Goal: Information Seeking & Learning: Learn about a topic

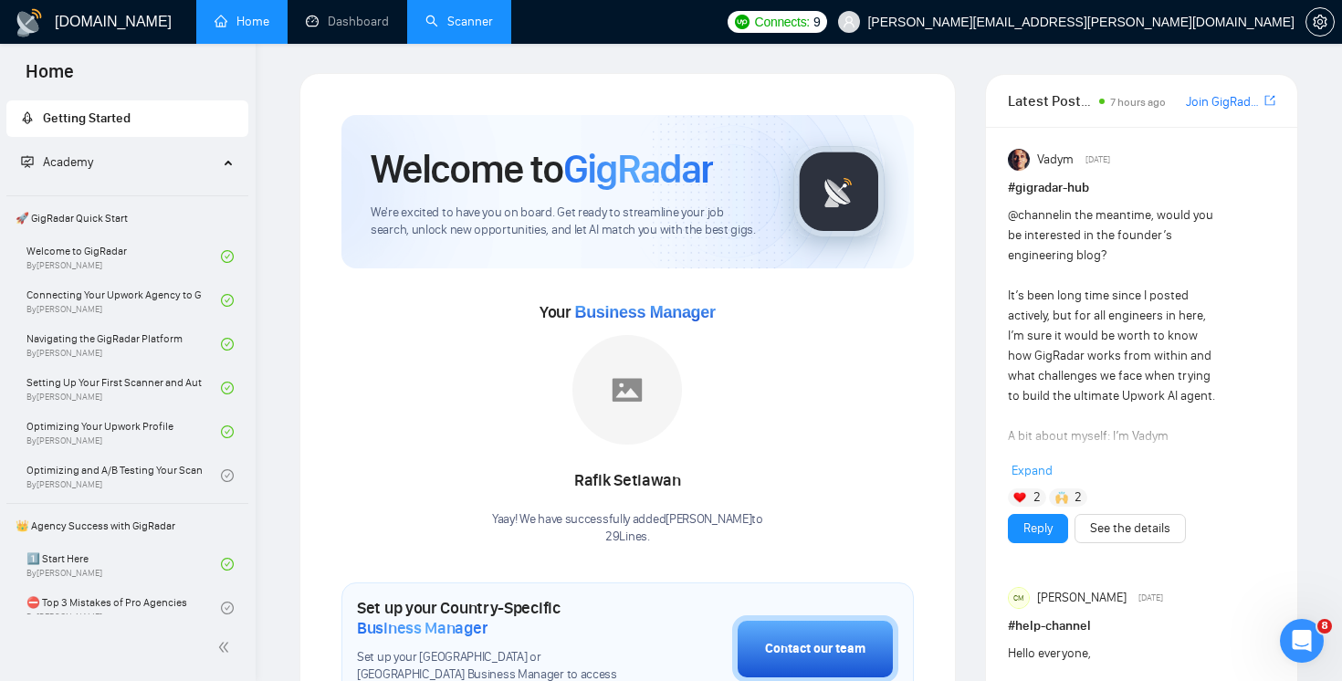
click at [493, 26] on link "Scanner" at bounding box center [460, 22] width 68 height 16
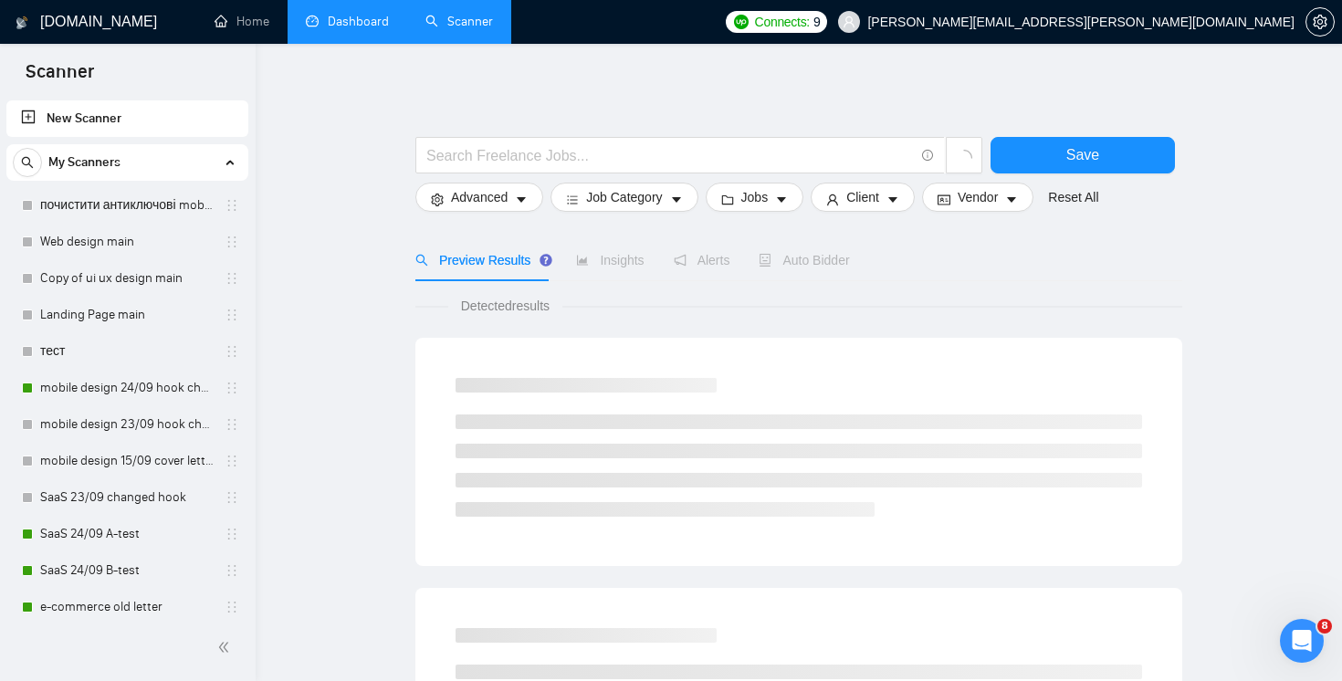
click at [345, 27] on link "Dashboard" at bounding box center [347, 22] width 83 height 16
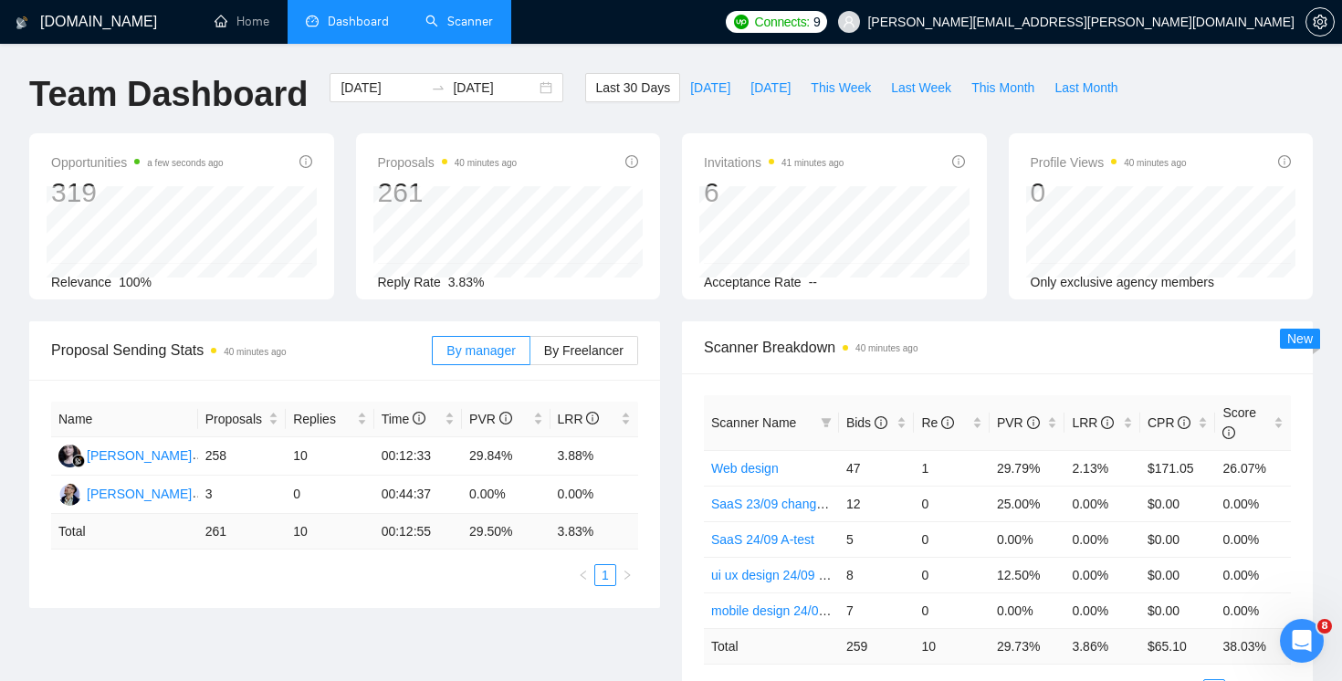
click at [468, 29] on link "Scanner" at bounding box center [460, 22] width 68 height 16
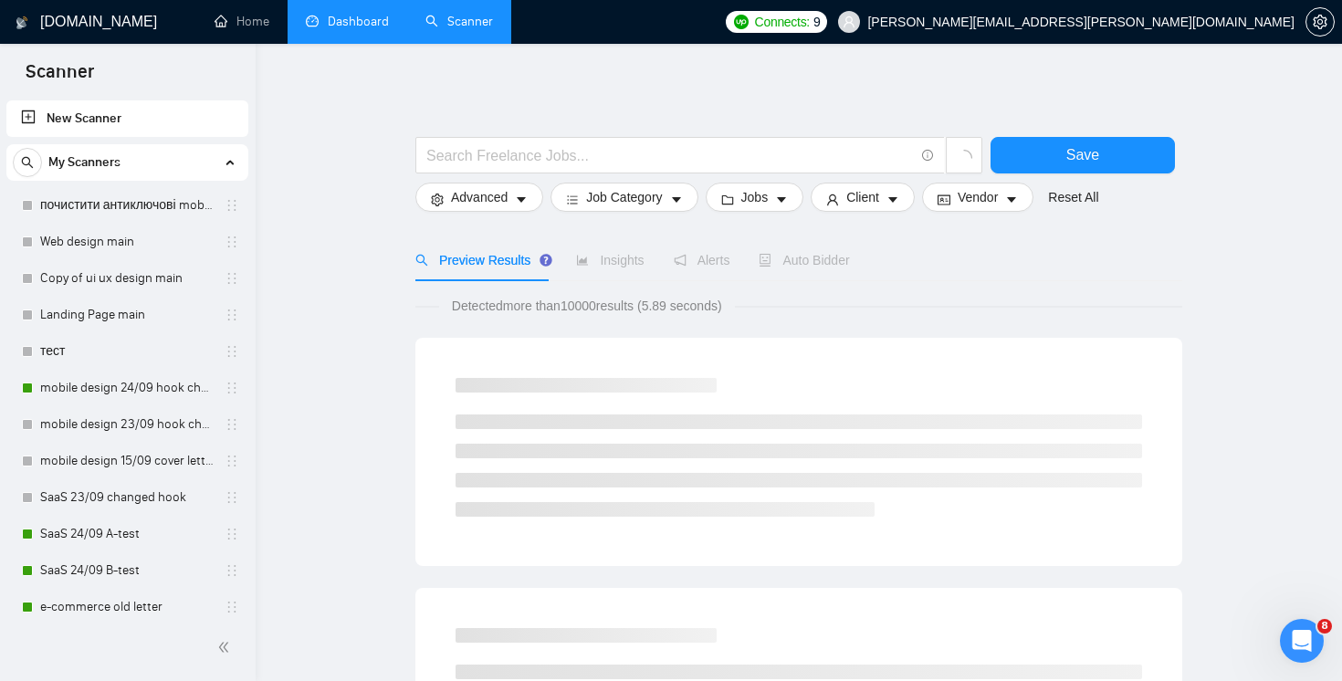
click at [389, 29] on link "Dashboard" at bounding box center [347, 22] width 83 height 16
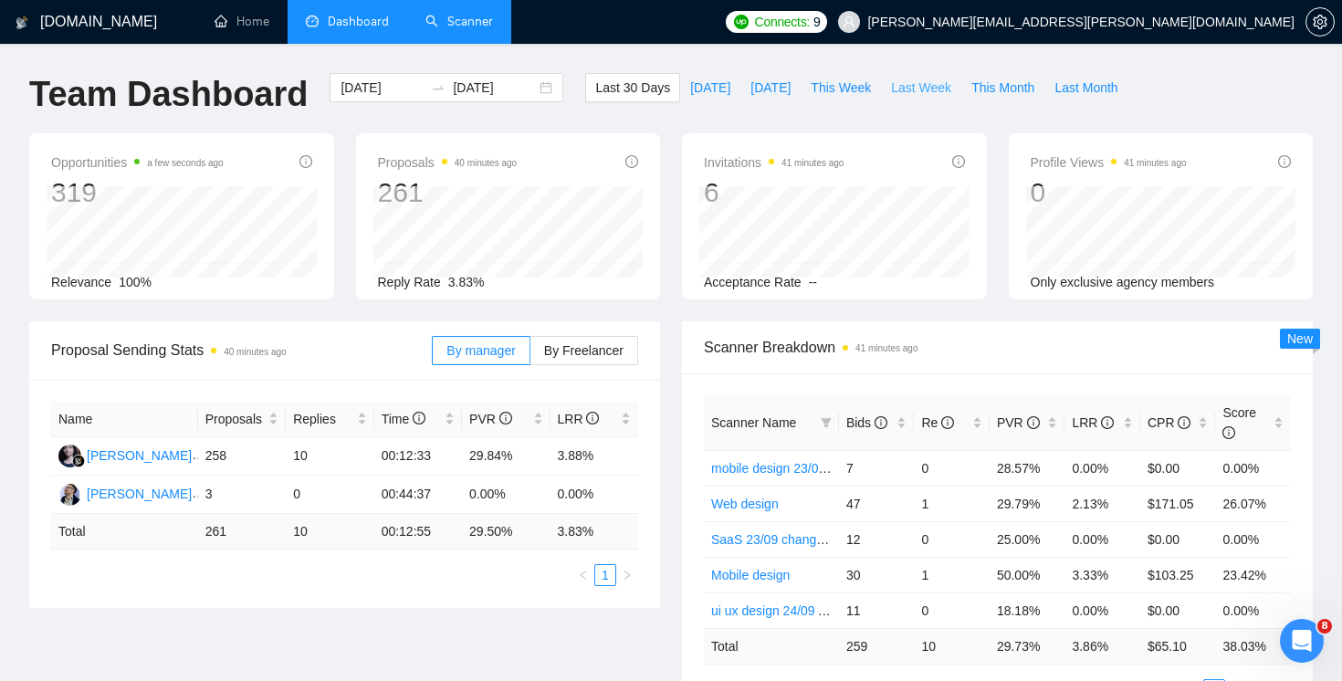
click at [921, 97] on span "Last Week" at bounding box center [921, 88] width 60 height 20
type input "[DATE]"
click at [1015, 100] on button "This Month" at bounding box center [1003, 87] width 83 height 29
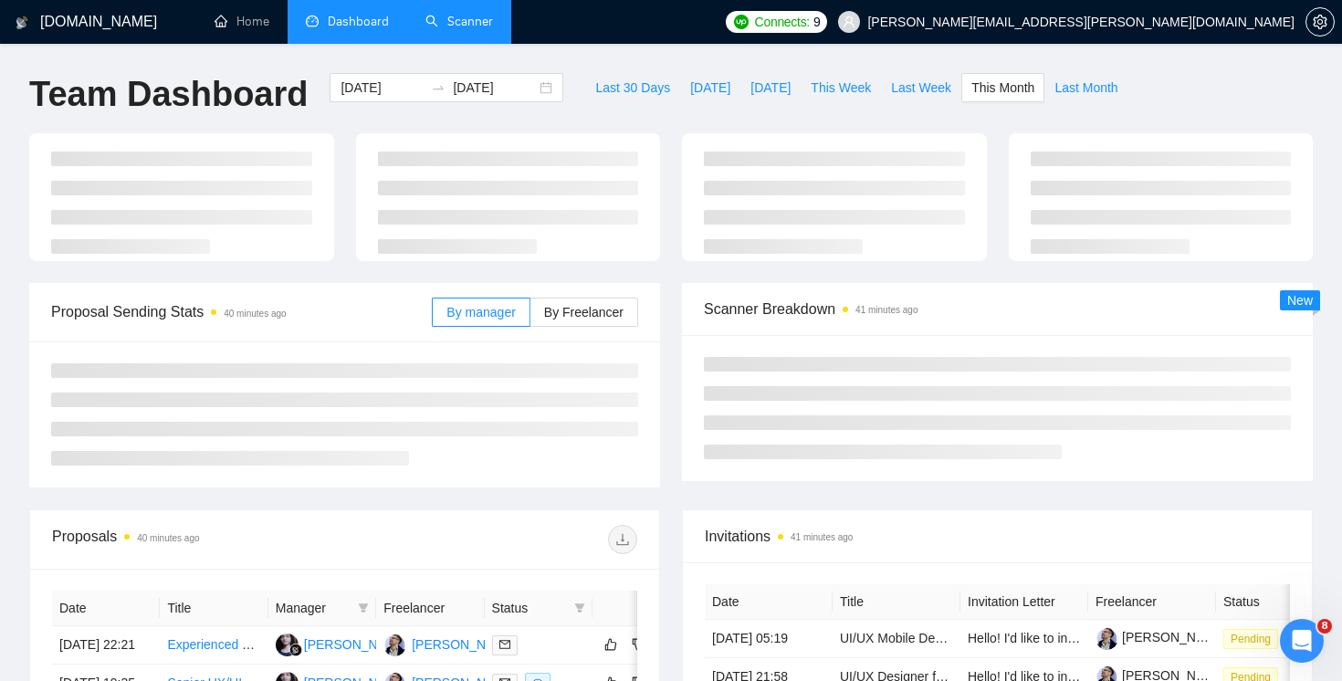
type input "[DATE]"
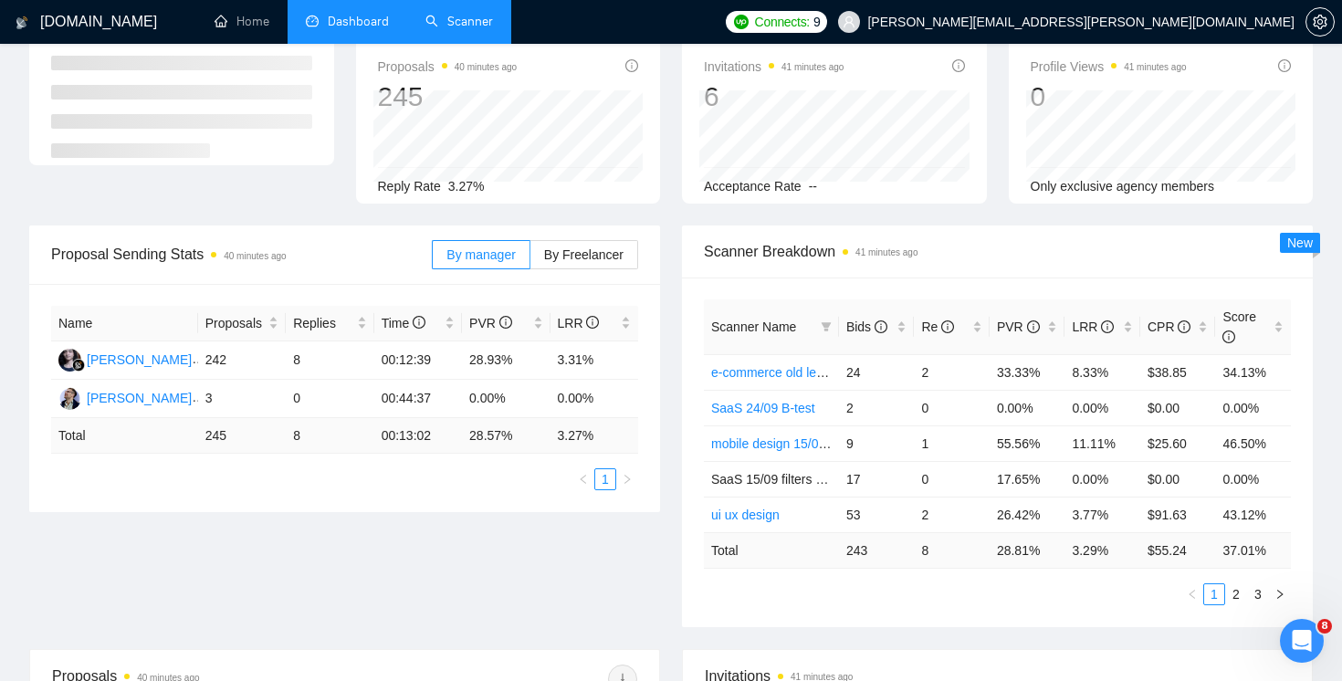
scroll to position [98, 0]
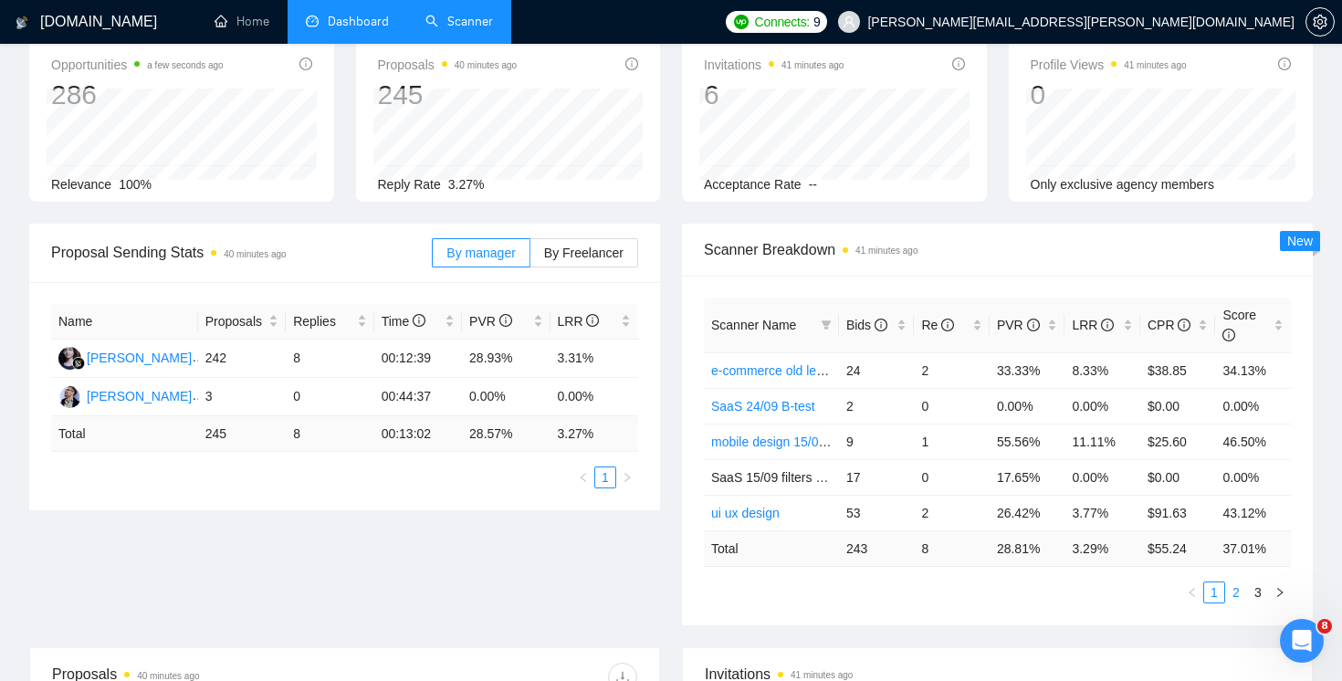
click at [1242, 596] on link "2" at bounding box center [1236, 593] width 20 height 20
click at [1262, 592] on link "3" at bounding box center [1258, 593] width 20 height 20
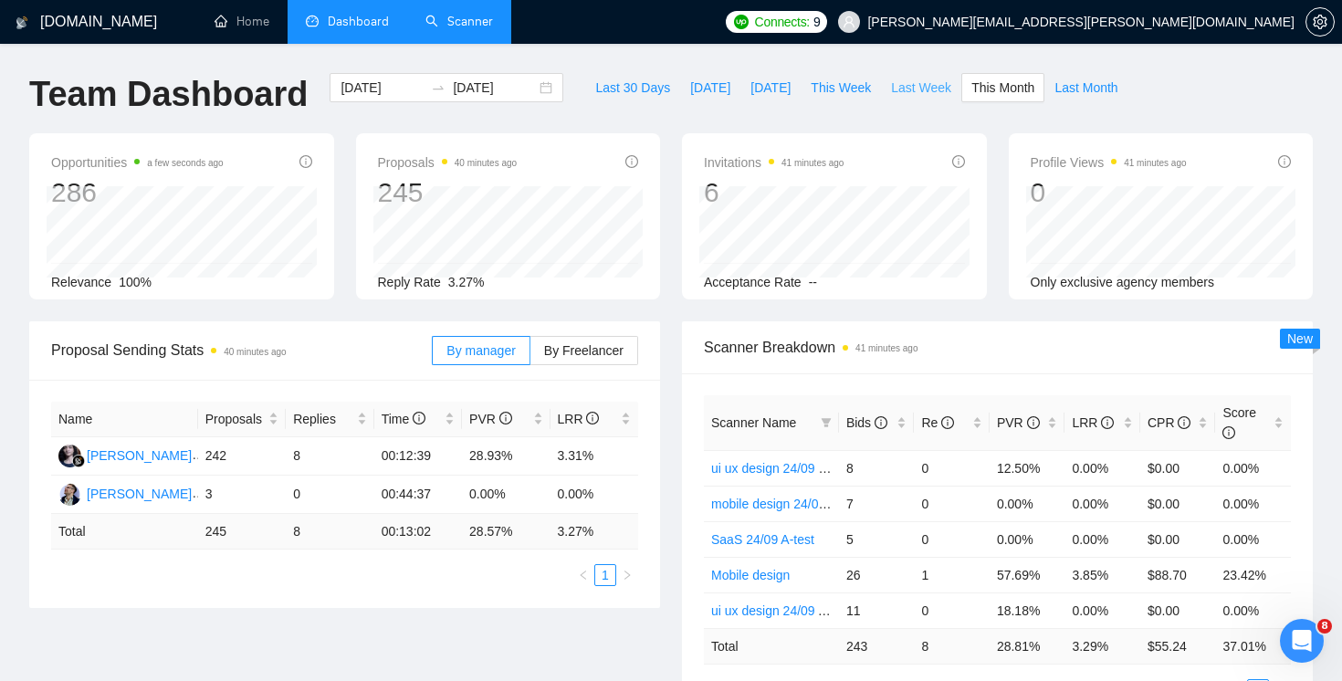
click at [927, 78] on span "Last Week" at bounding box center [921, 88] width 60 height 20
type input "[DATE]"
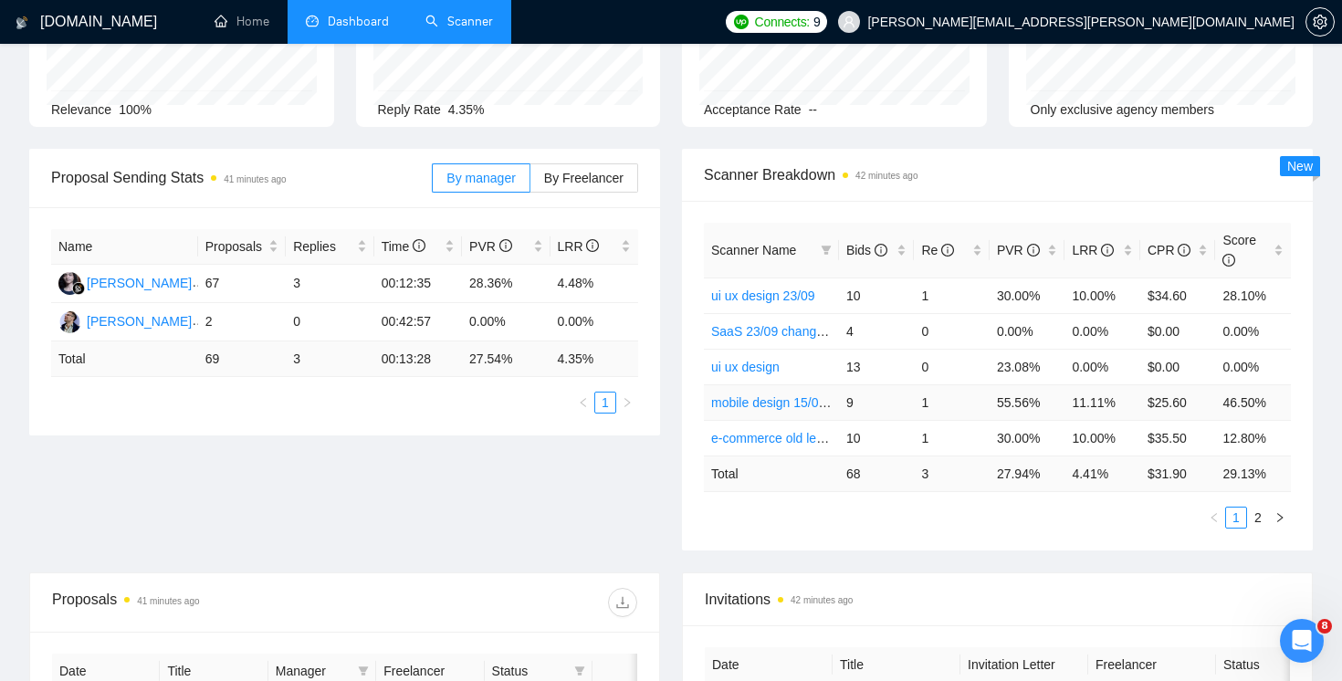
scroll to position [212, 0]
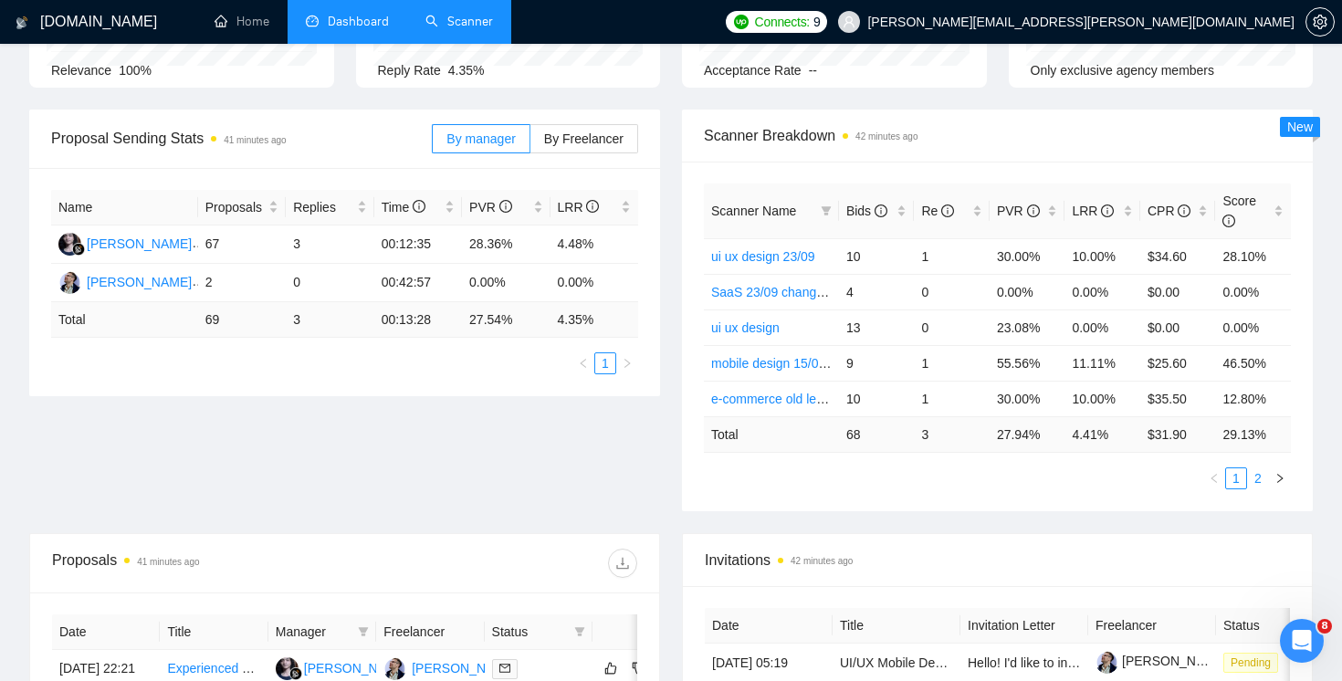
click at [1256, 478] on link "2" at bounding box center [1258, 478] width 20 height 20
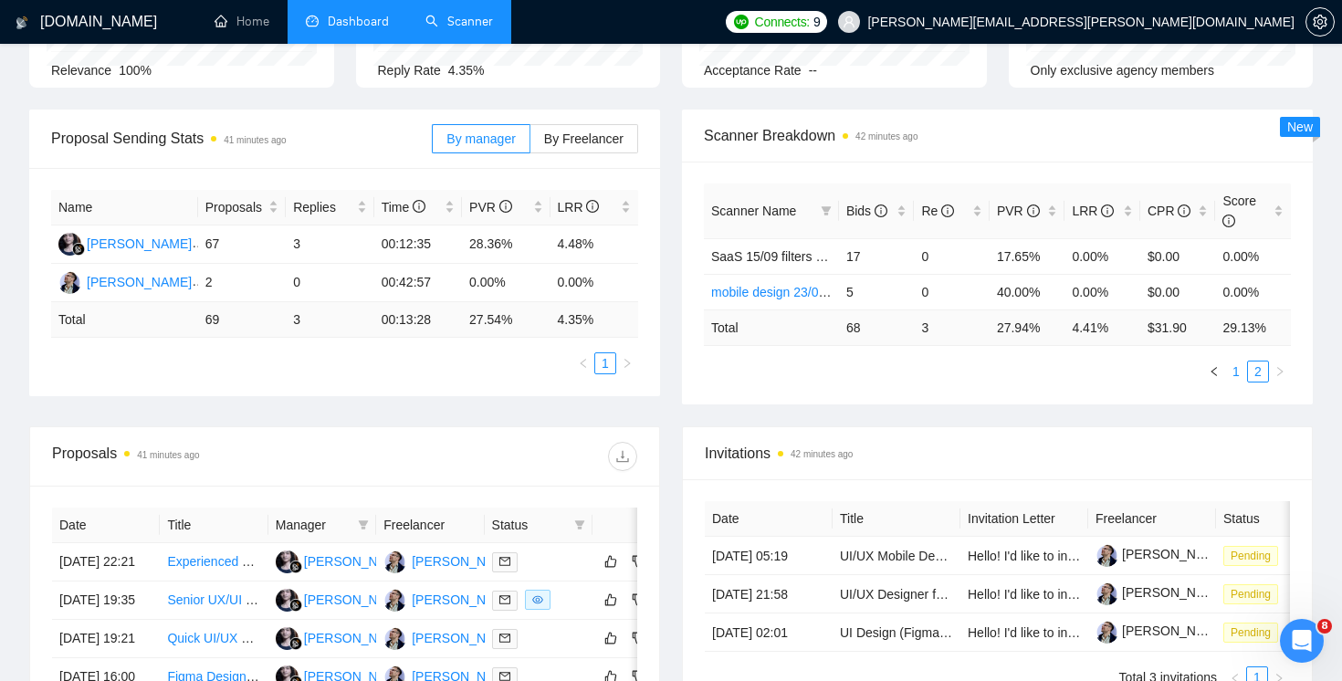
click at [1235, 376] on link "1" at bounding box center [1236, 372] width 20 height 20
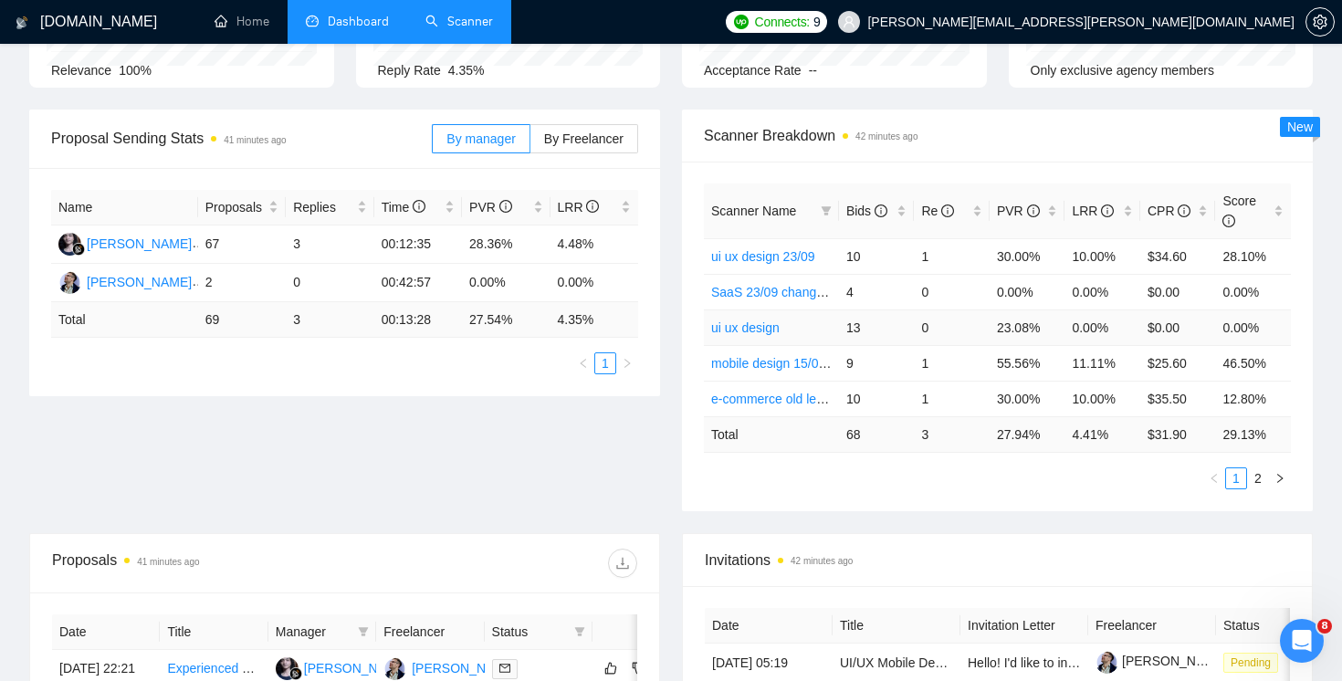
scroll to position [0, 0]
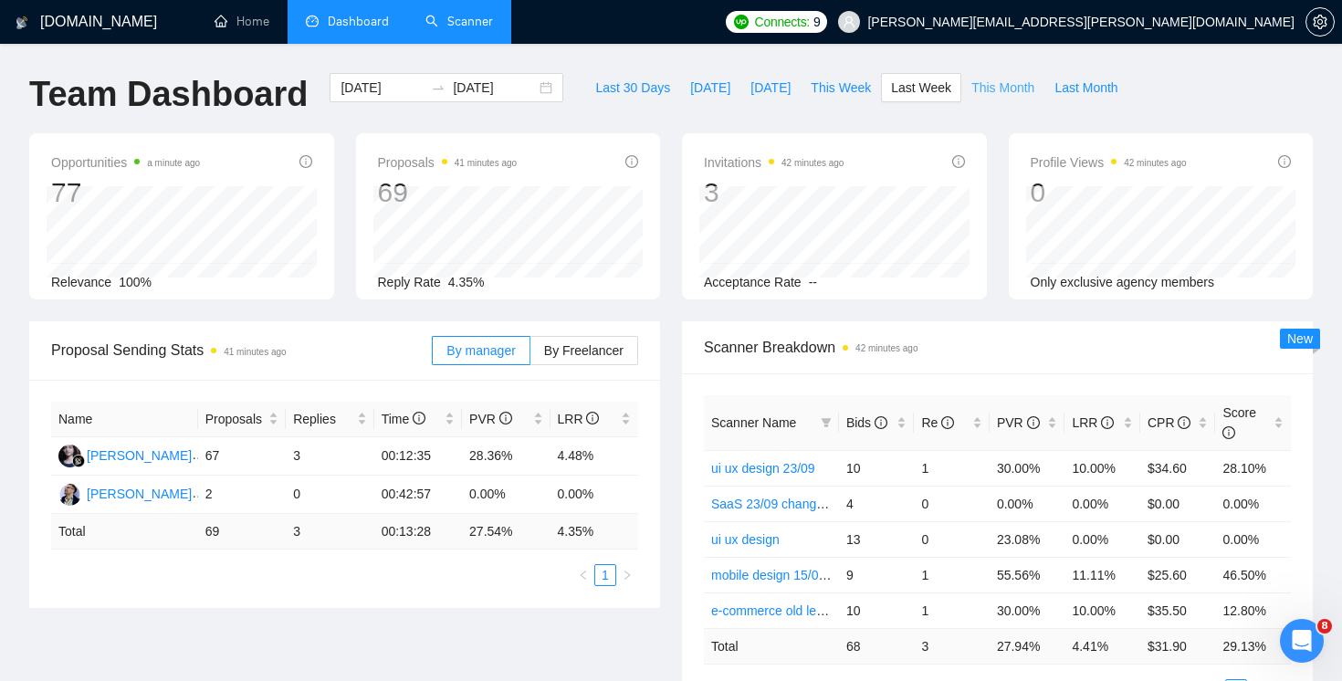
click at [1035, 90] on span "This Month" at bounding box center [1003, 88] width 63 height 20
type input "[DATE]"
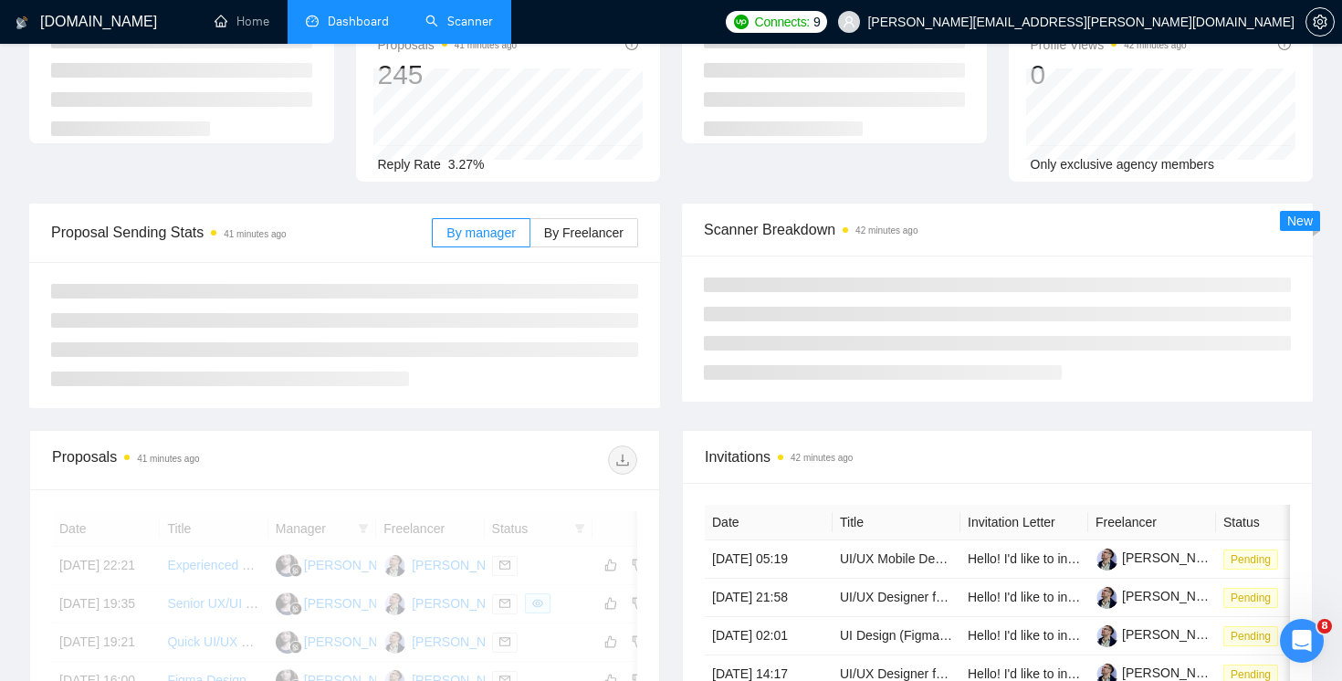
scroll to position [195, 0]
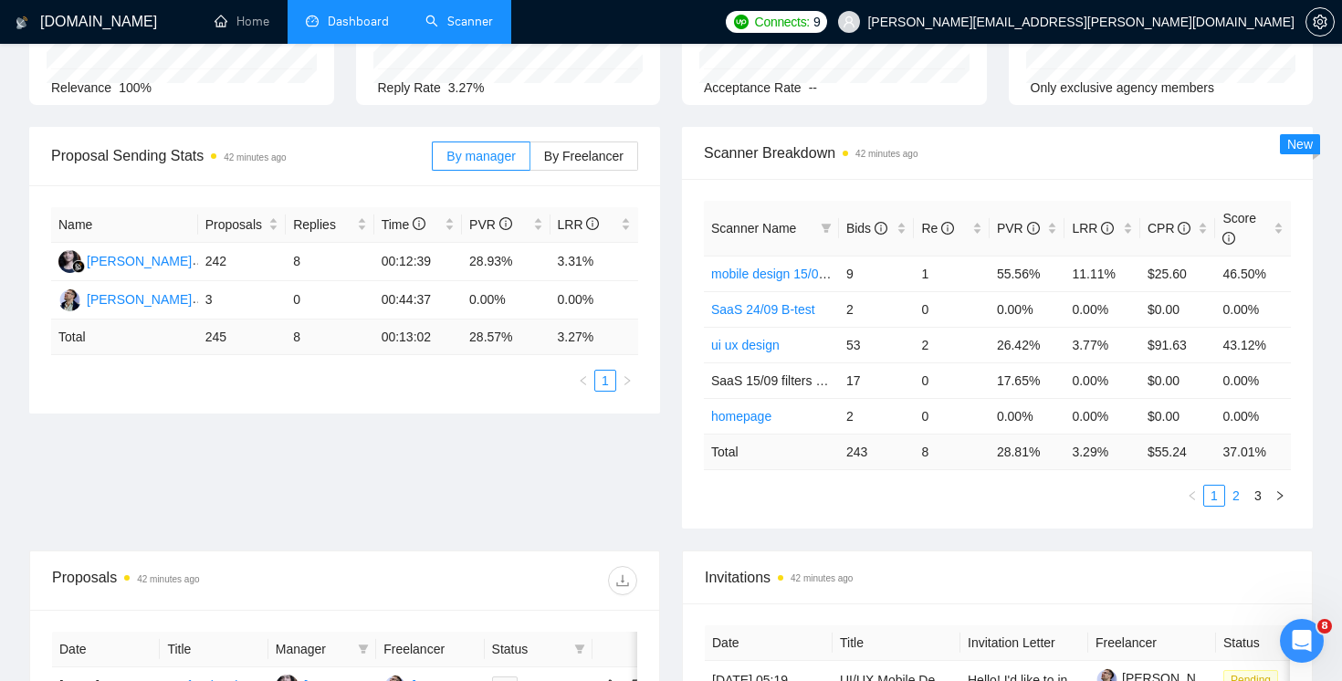
click at [1242, 500] on link "2" at bounding box center [1236, 496] width 20 height 20
click at [1259, 498] on link "3" at bounding box center [1258, 496] width 20 height 20
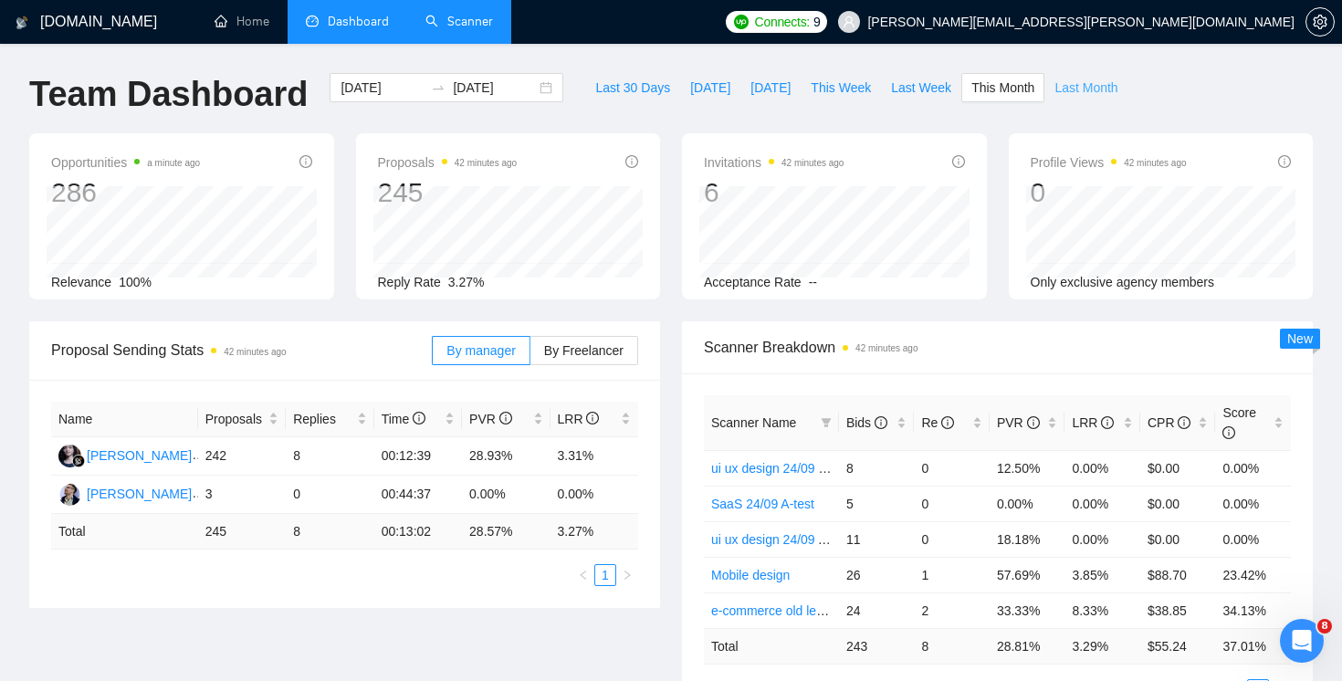
click at [1106, 97] on span "Last Month" at bounding box center [1086, 88] width 63 height 20
type input "[DATE]"
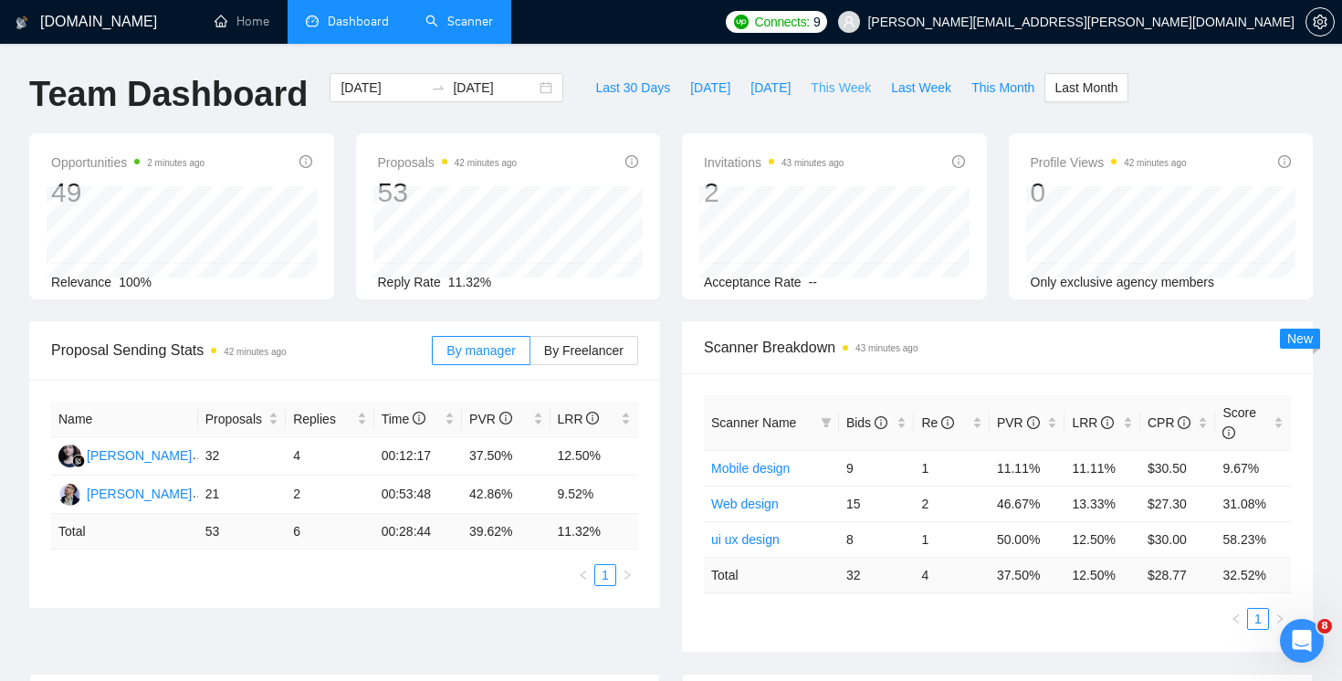
click at [854, 93] on span "This Week" at bounding box center [841, 88] width 60 height 20
type input "[DATE]"
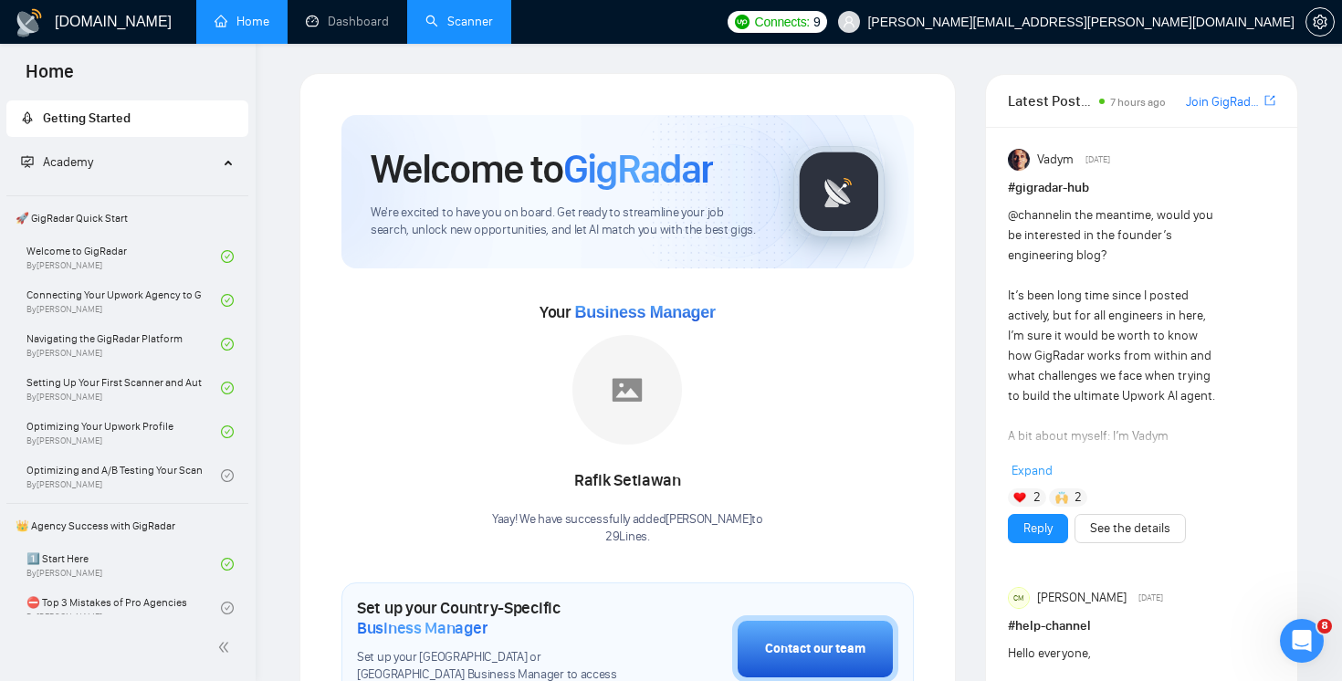
click at [464, 20] on link "Scanner" at bounding box center [460, 22] width 68 height 16
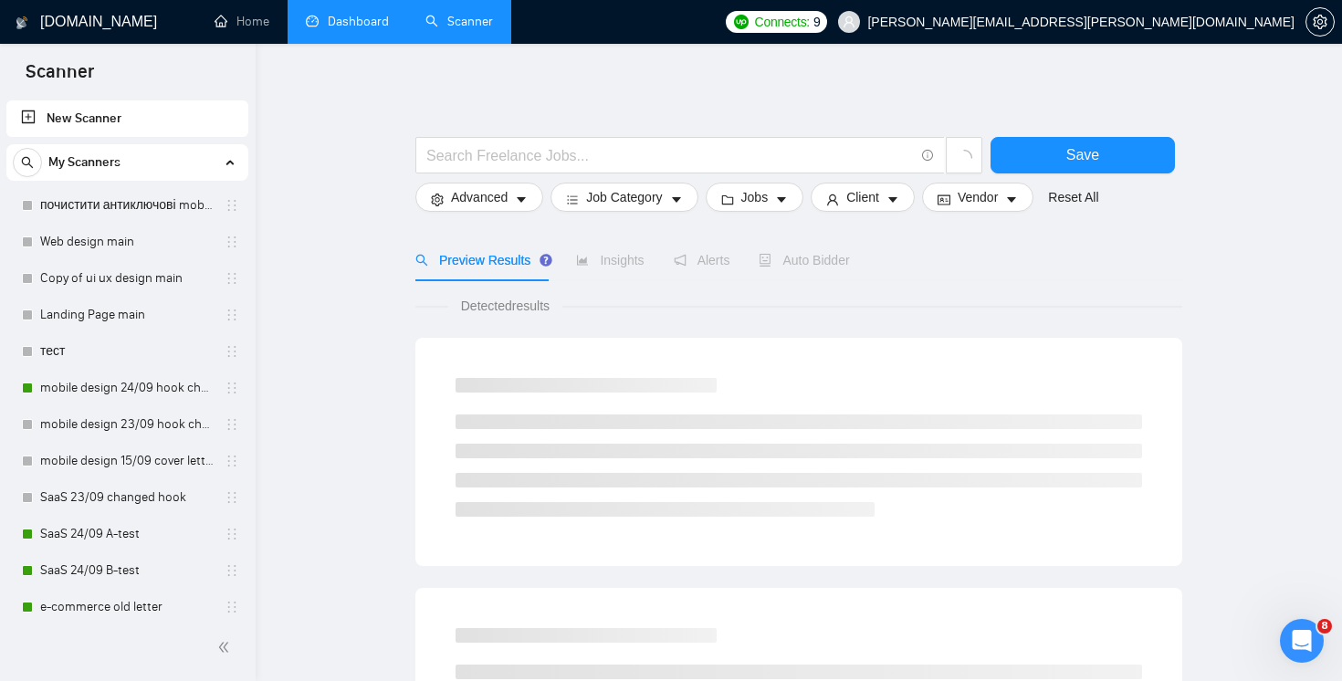
click at [360, 29] on link "Dashboard" at bounding box center [347, 22] width 83 height 16
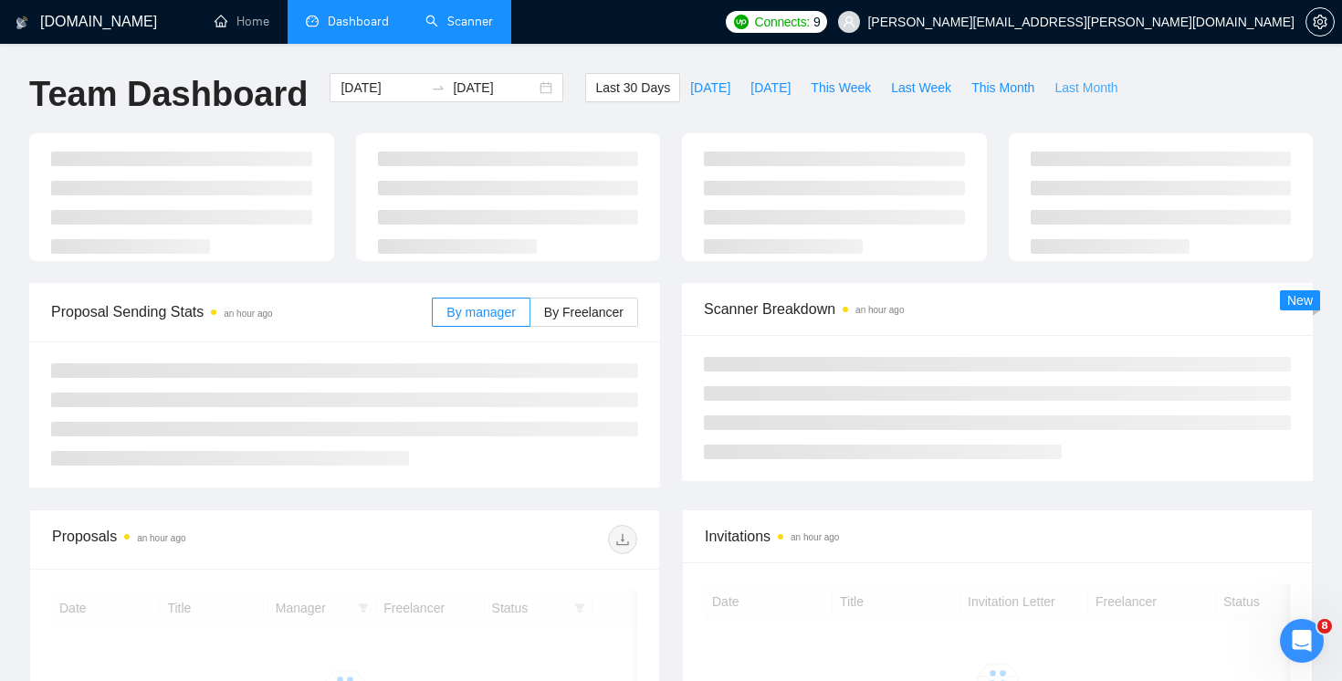
click at [1089, 89] on span "Last Month" at bounding box center [1086, 88] width 63 height 20
type input "[DATE]"
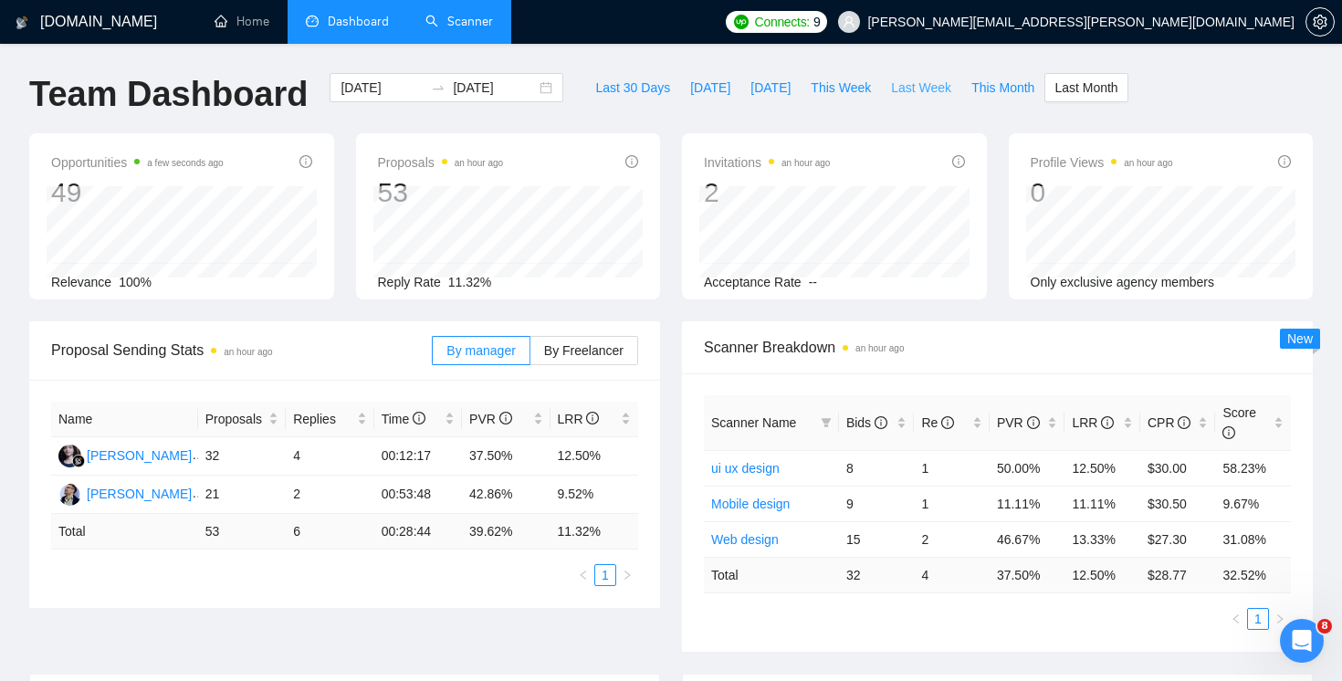
click at [918, 87] on span "Last Week" at bounding box center [921, 88] width 60 height 20
type input "[DATE]"
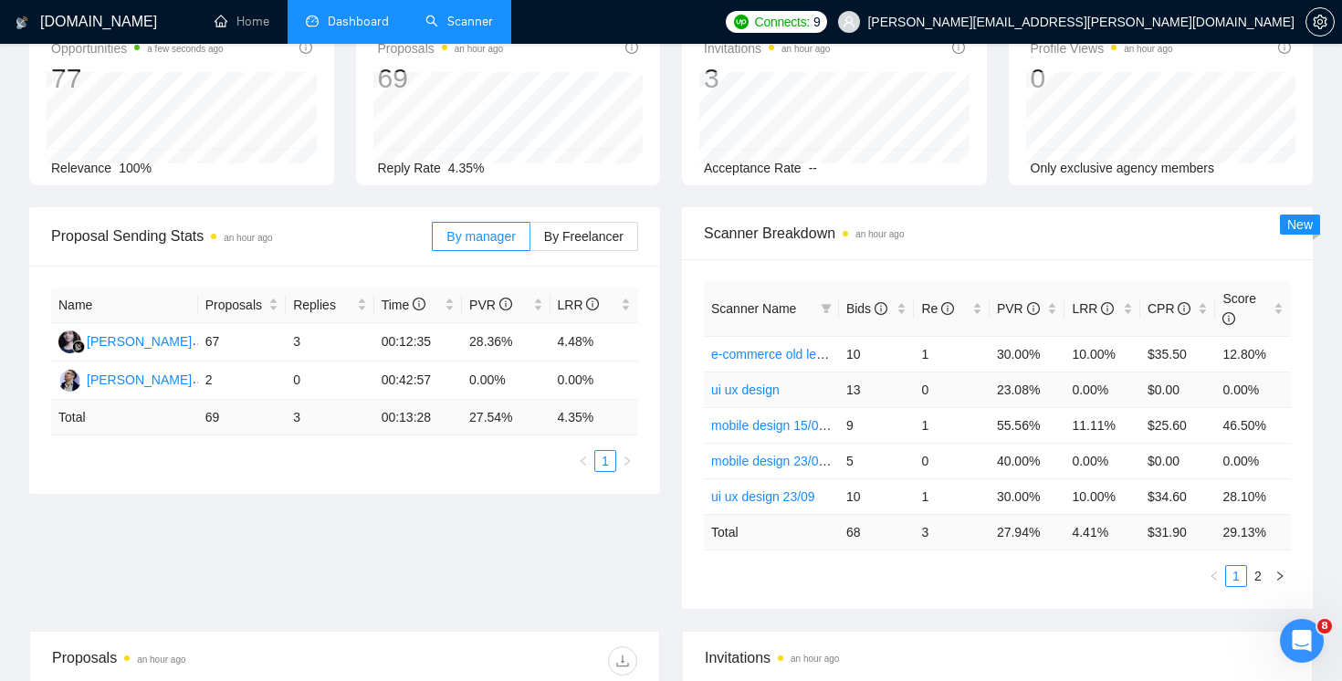
scroll to position [123, 0]
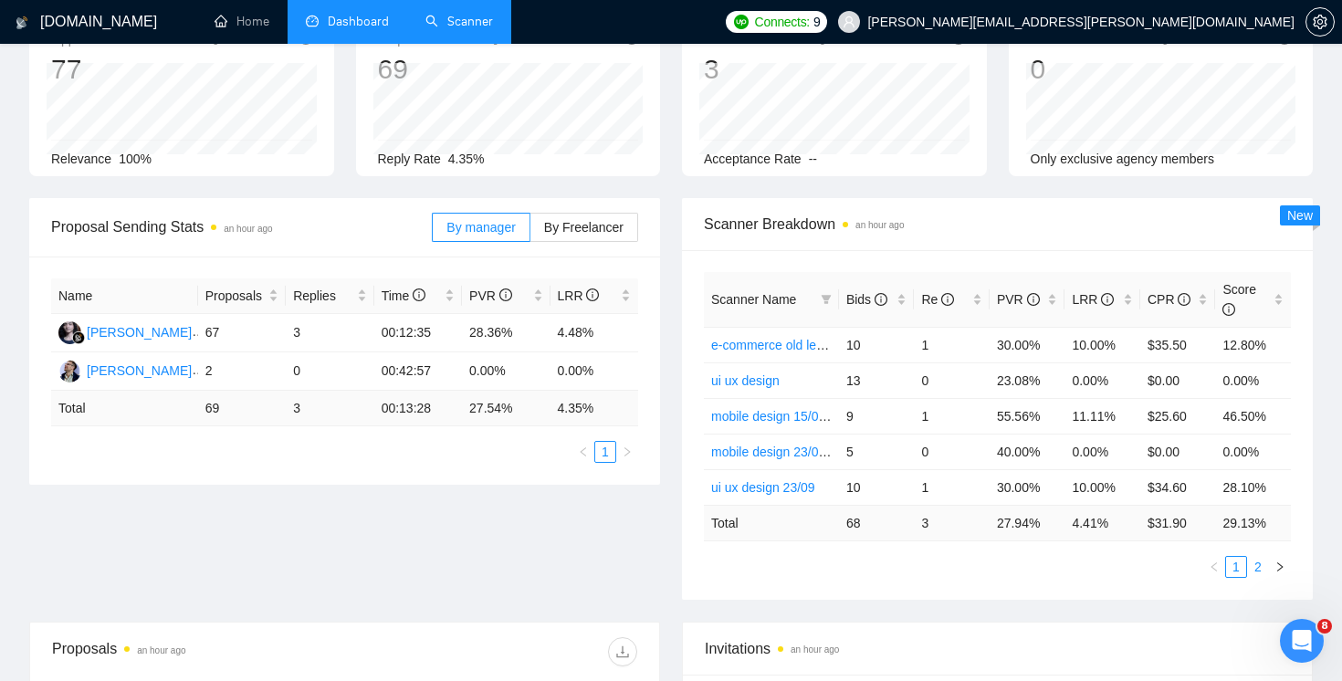
click at [1254, 565] on link "2" at bounding box center [1258, 567] width 20 height 20
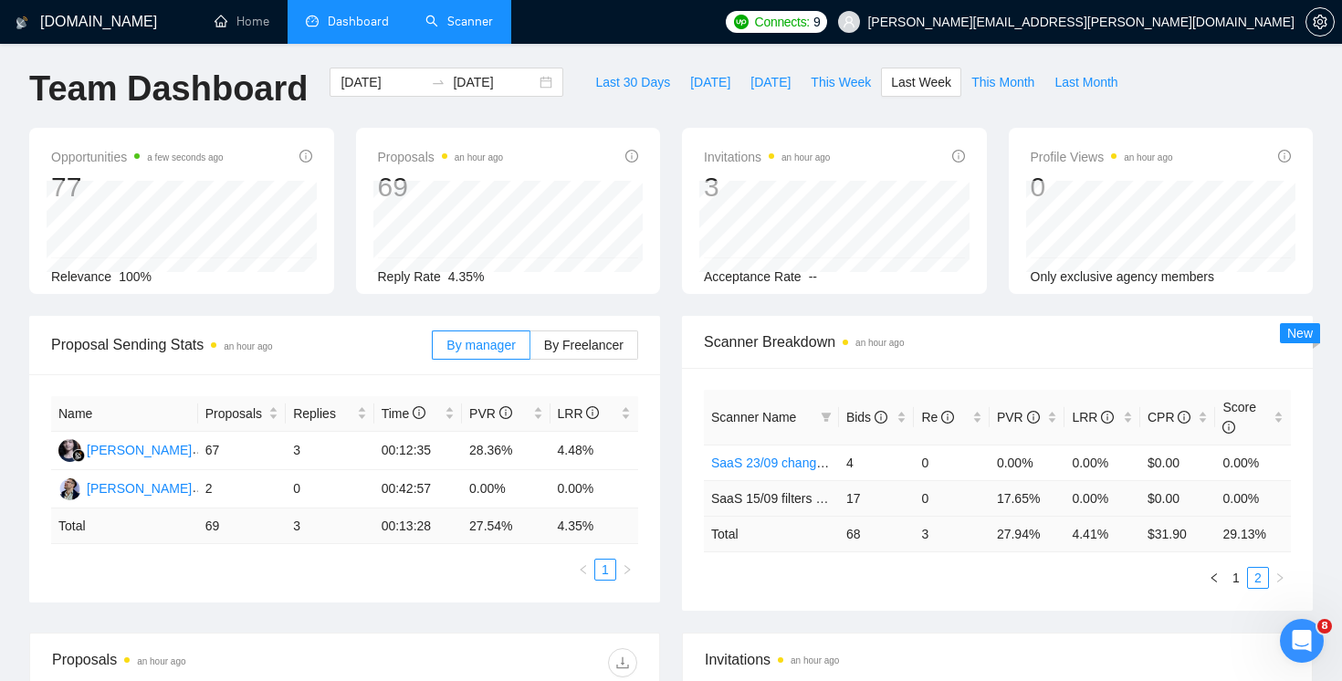
scroll to position [0, 0]
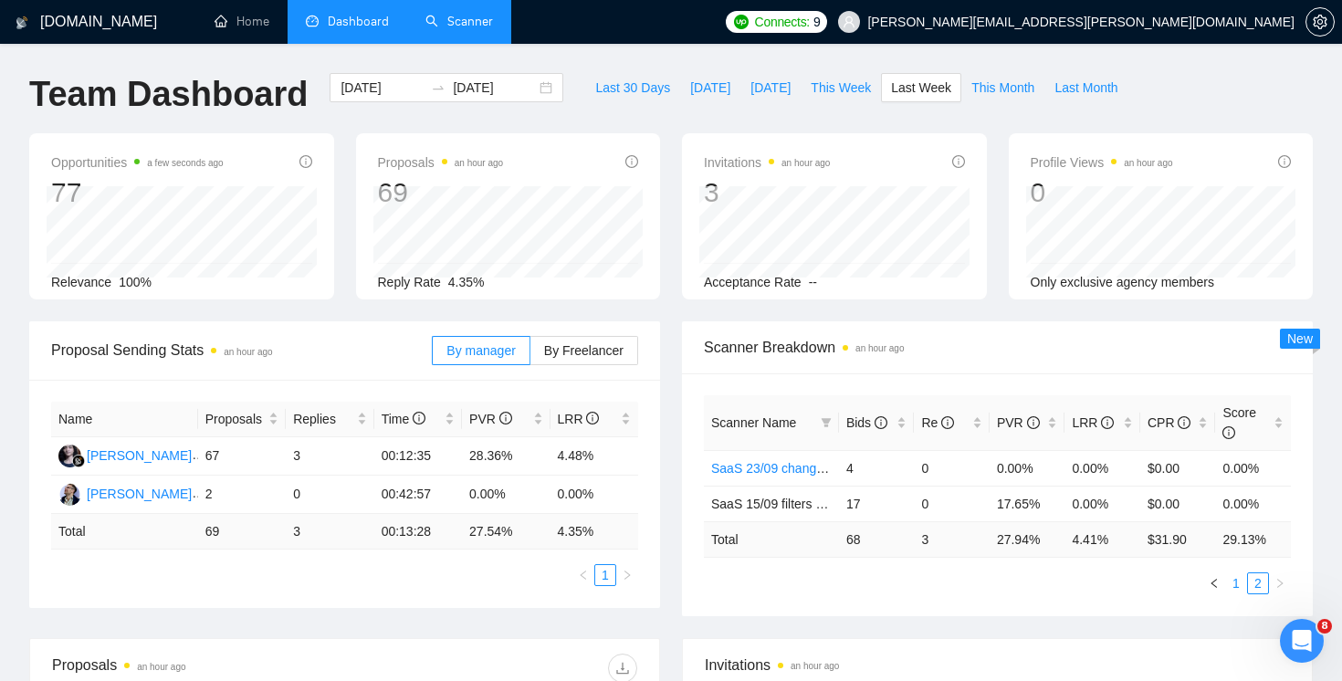
click at [1237, 587] on link "1" at bounding box center [1236, 584] width 20 height 20
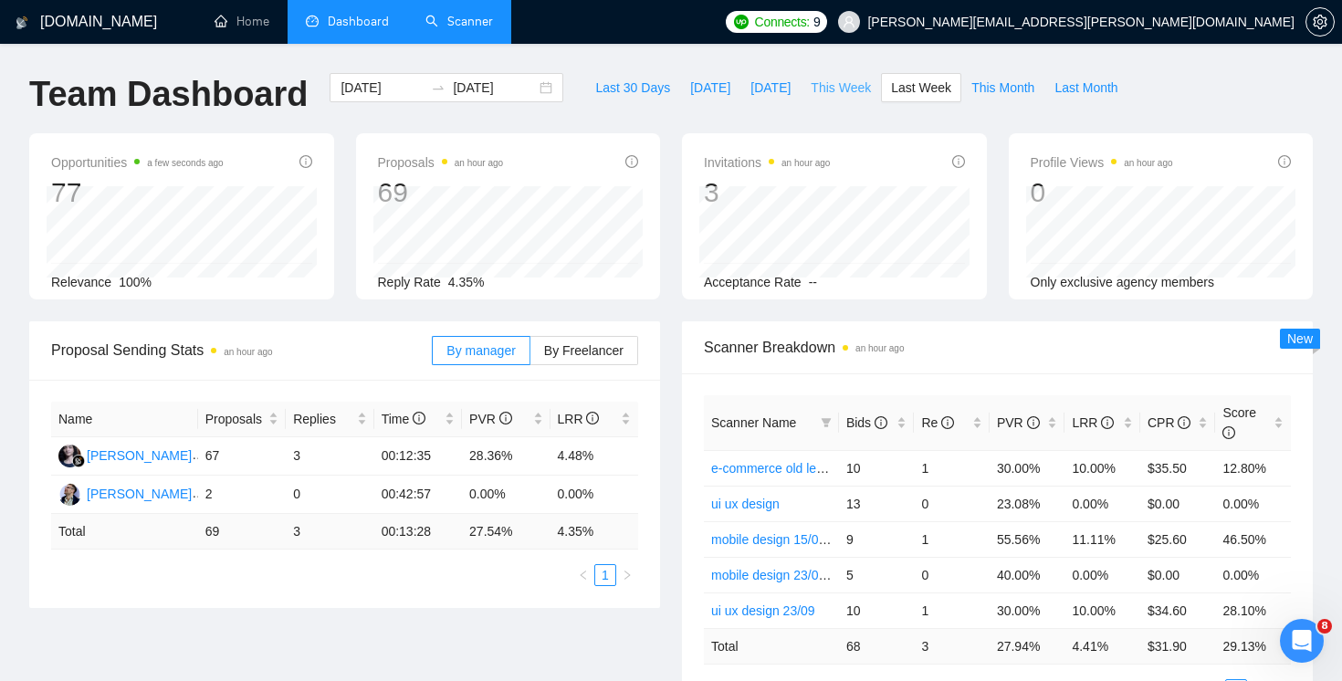
click at [854, 94] on span "This Week" at bounding box center [841, 88] width 60 height 20
type input "[DATE]"
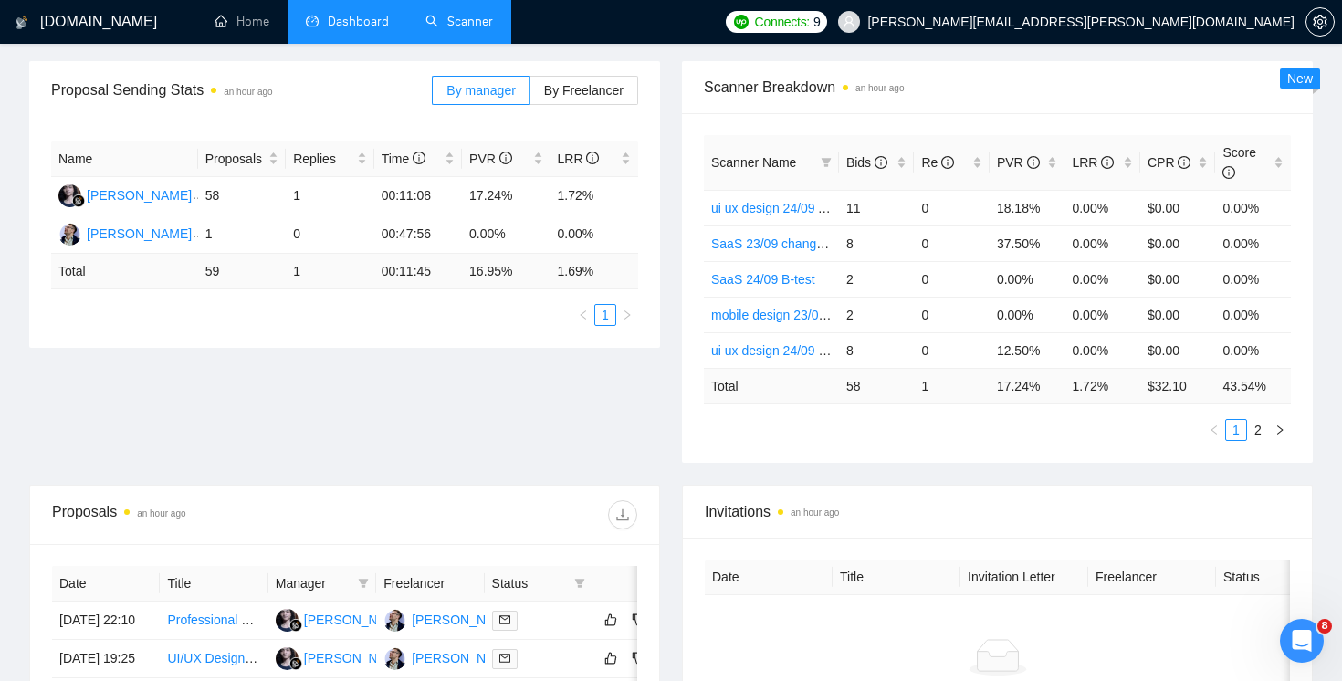
scroll to position [258, 0]
click at [1259, 428] on link "2" at bounding box center [1258, 432] width 20 height 20
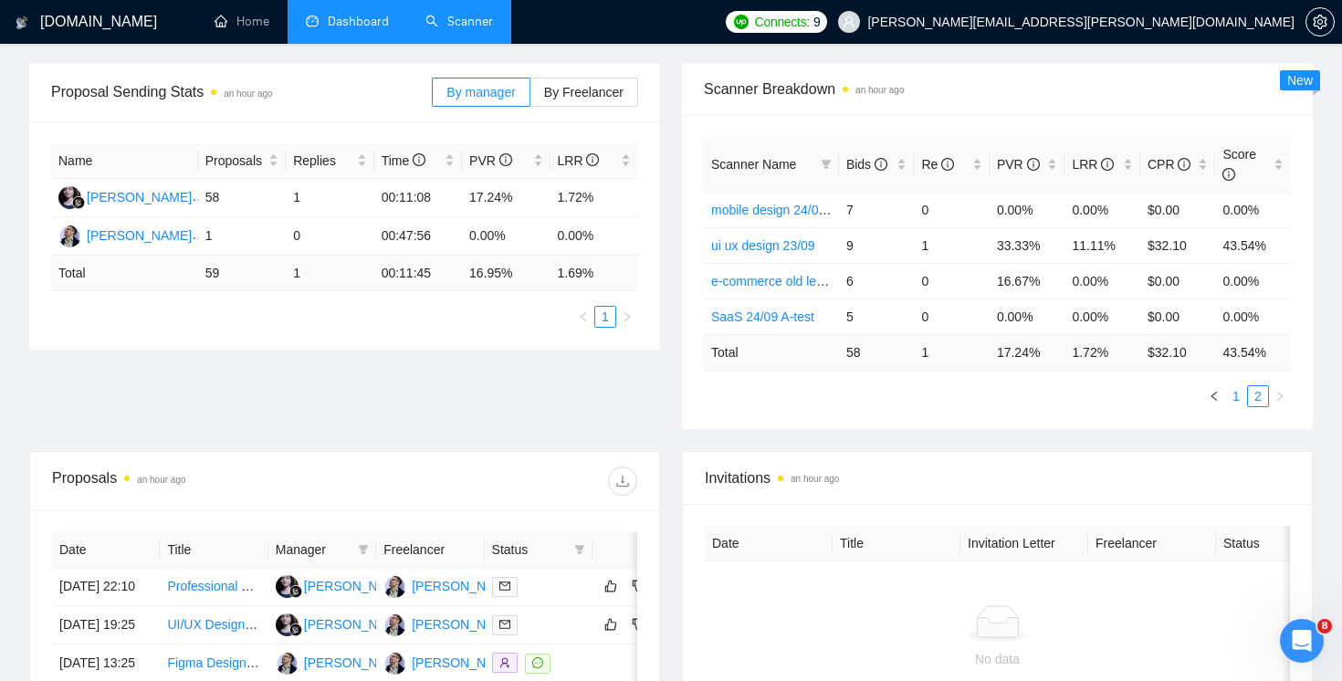
click at [1245, 399] on link "1" at bounding box center [1236, 396] width 20 height 20
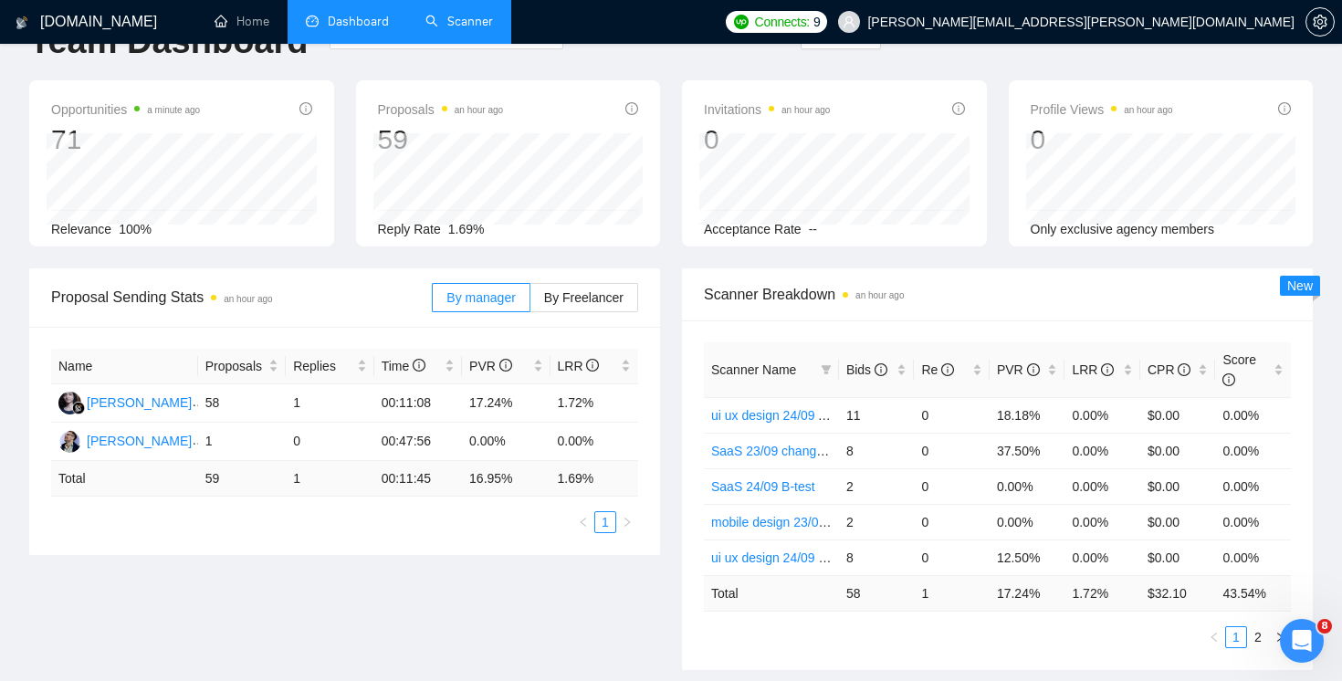
scroll to position [0, 0]
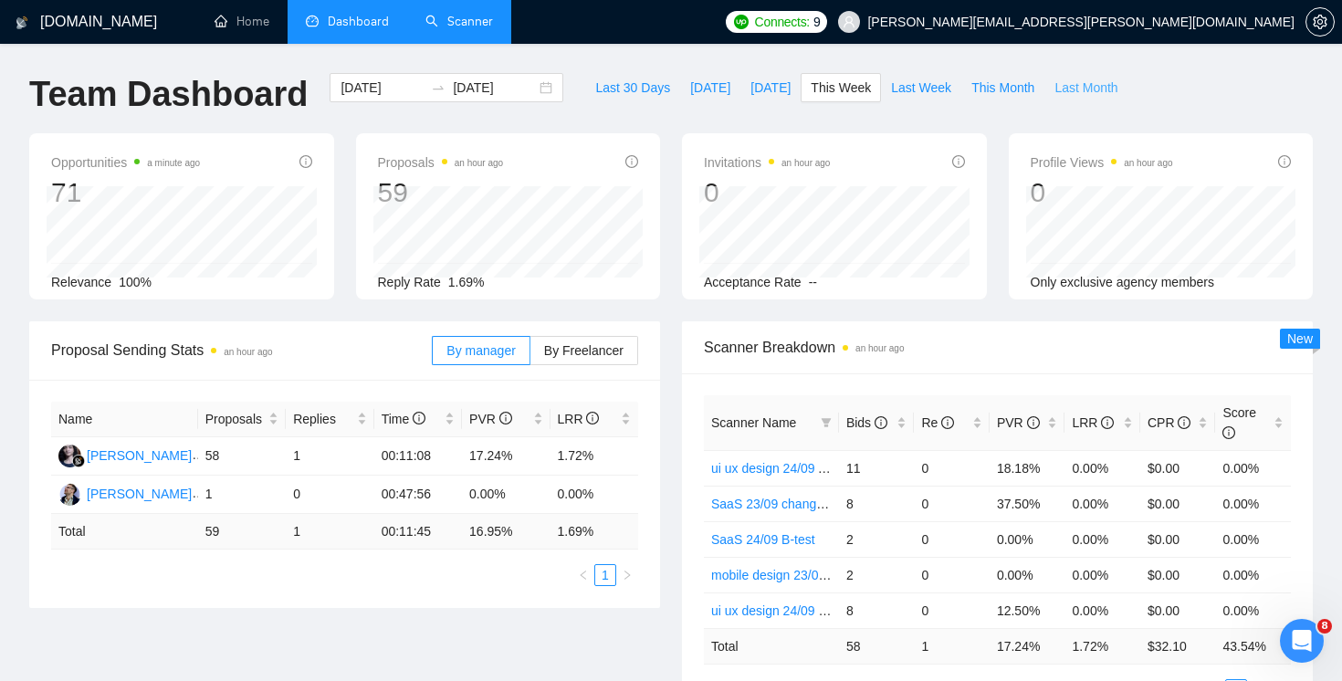
click at [1083, 86] on span "Last Month" at bounding box center [1086, 88] width 63 height 20
type input "[DATE]"
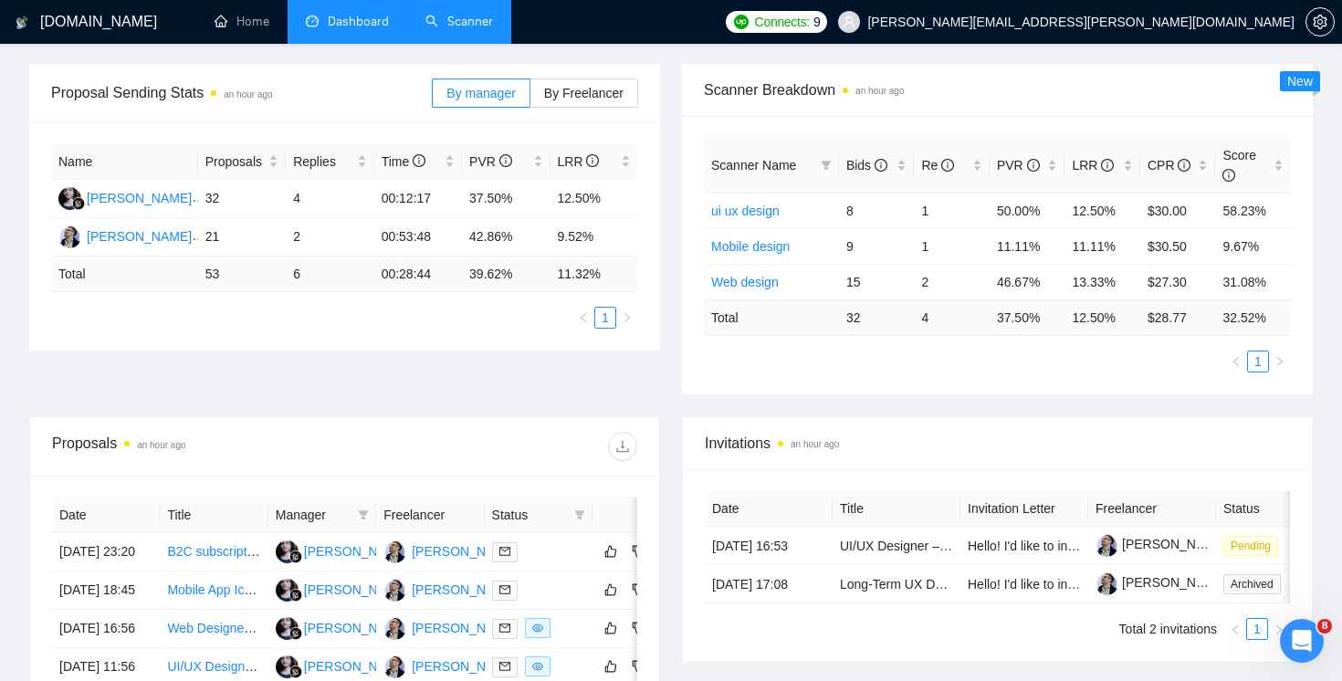
scroll to position [502, 0]
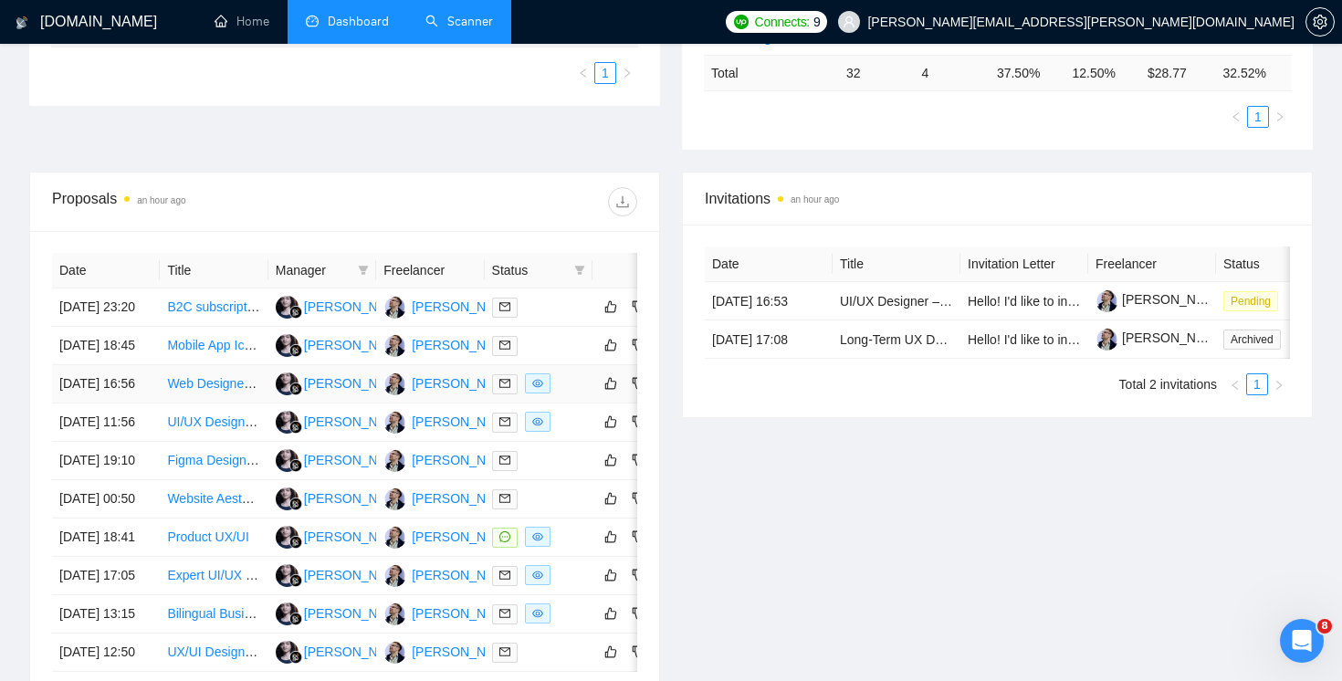
click at [570, 395] on div at bounding box center [538, 384] width 93 height 21
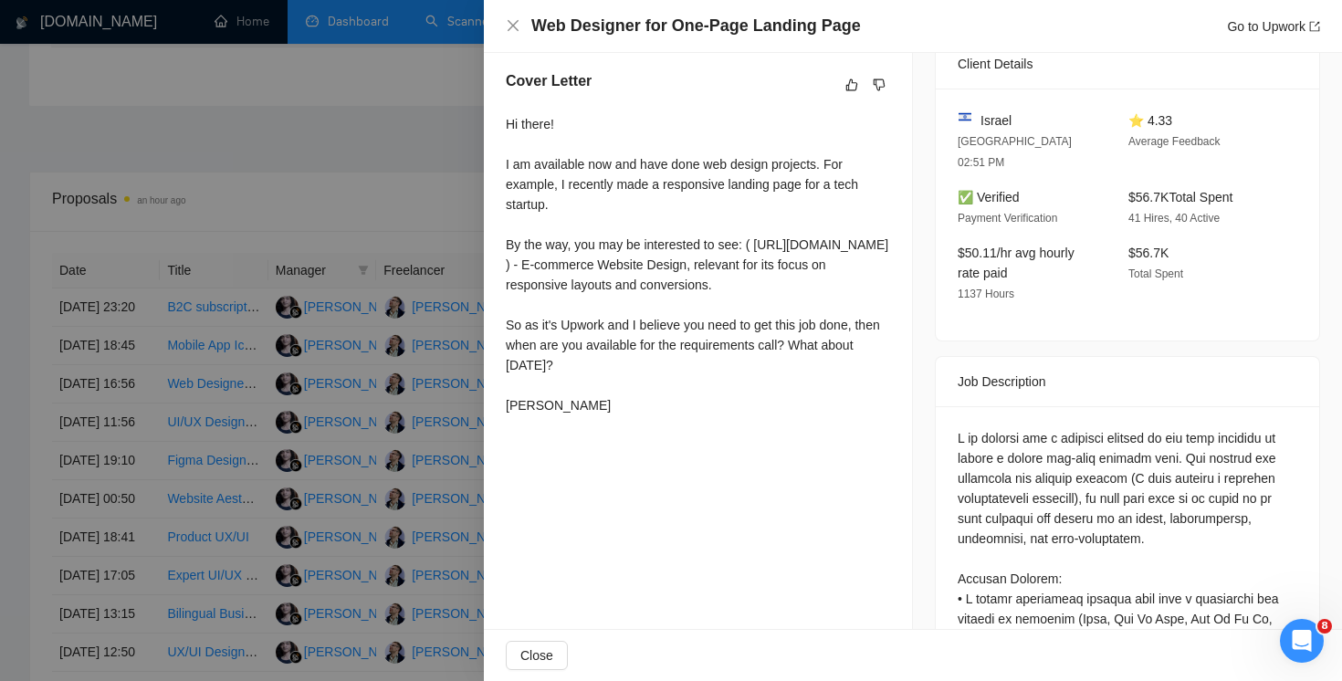
scroll to position [472, 0]
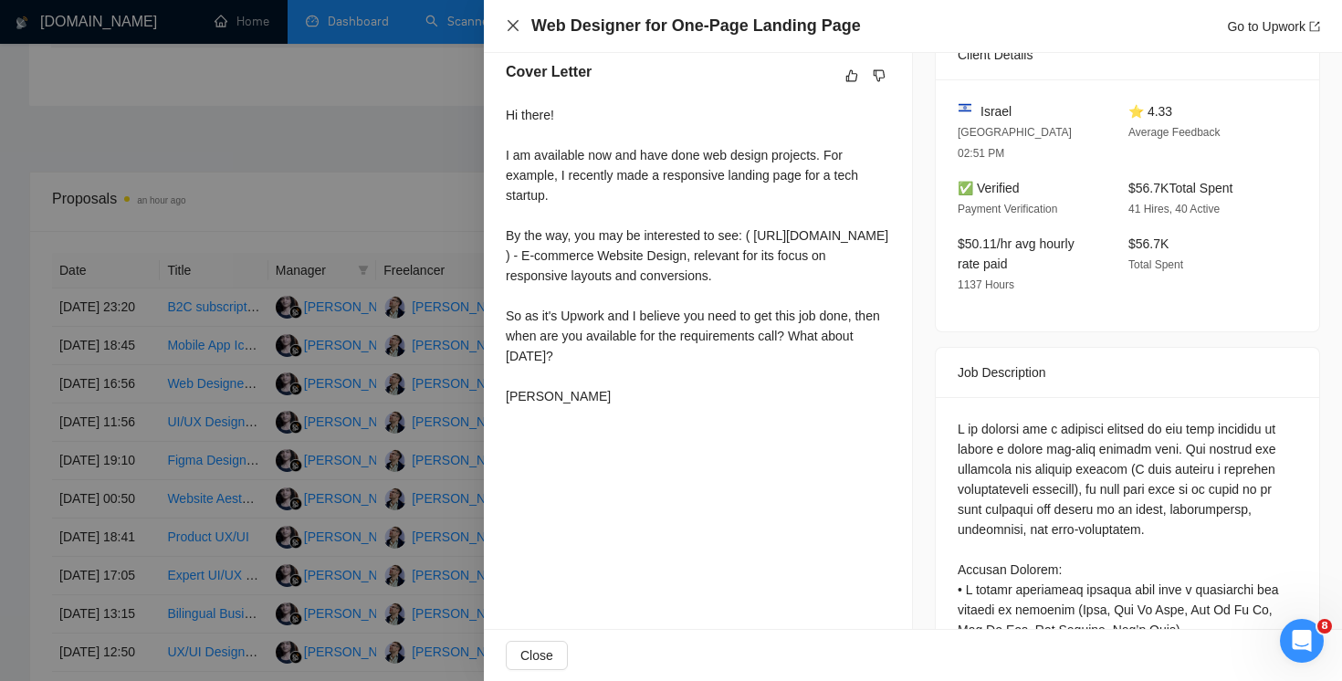
click at [519, 26] on icon "close" at bounding box center [513, 25] width 15 height 15
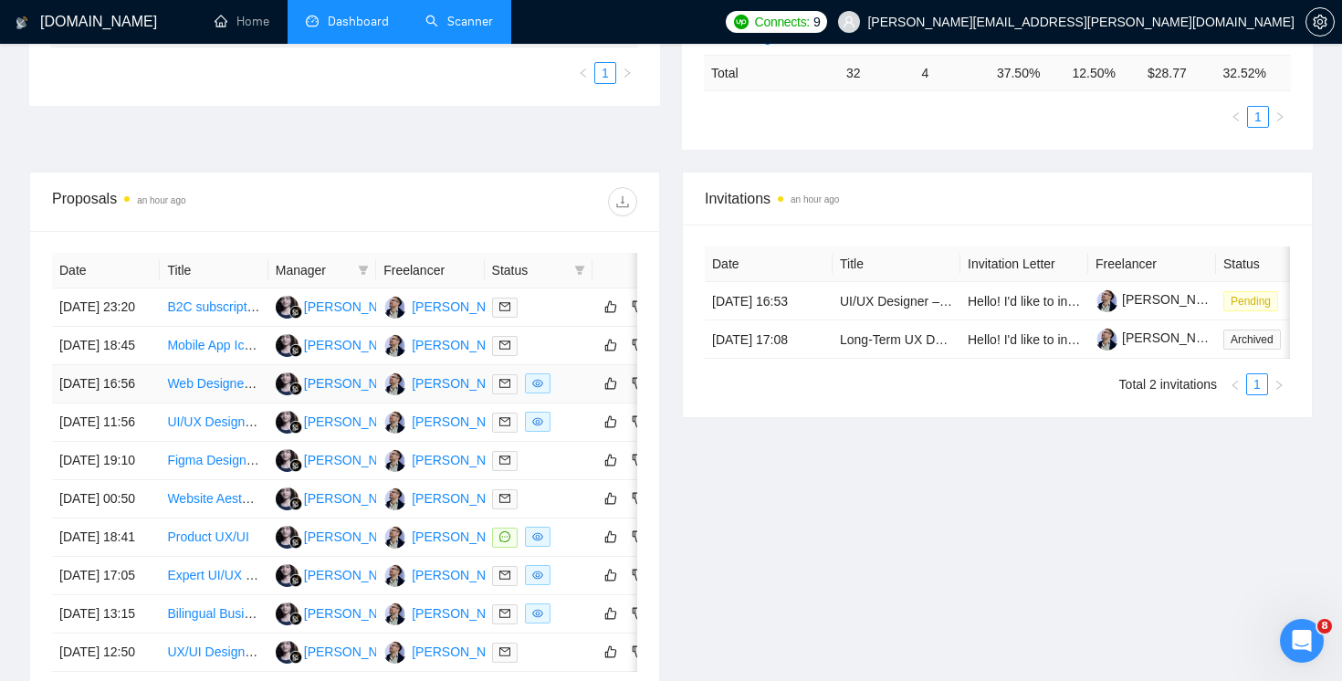
scroll to position [559, 0]
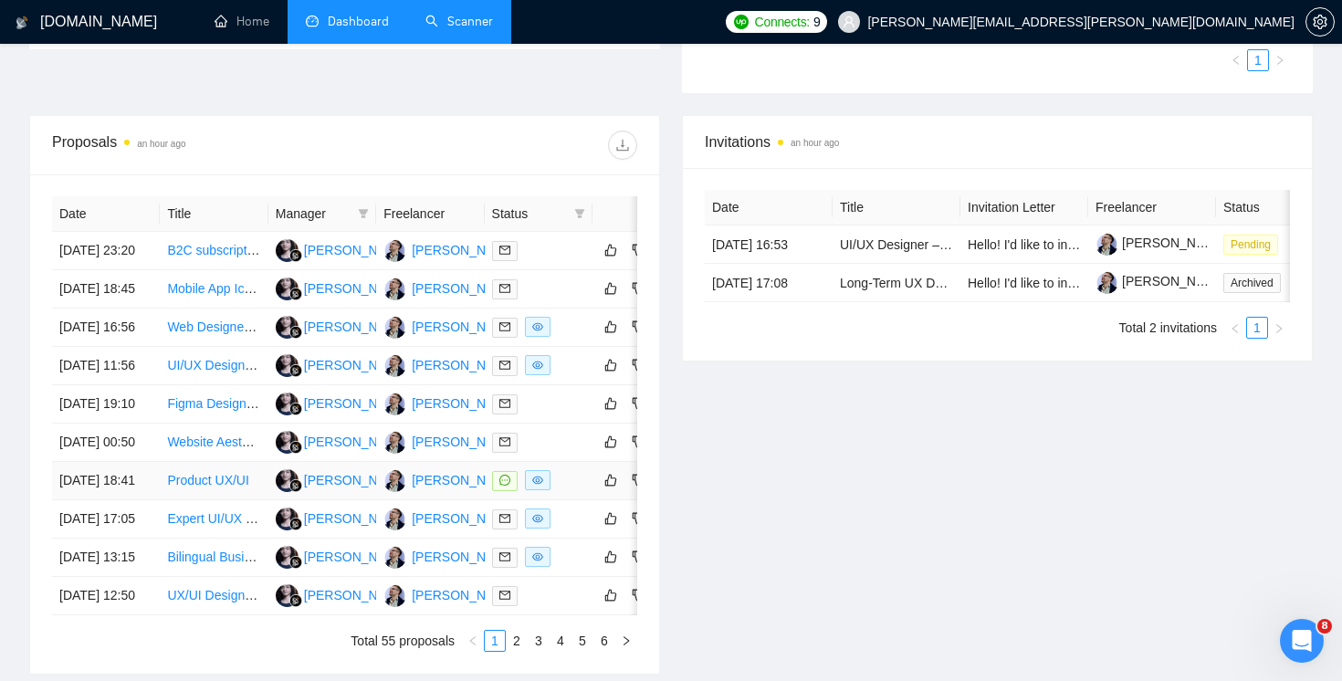
click at [574, 500] on td at bounding box center [539, 481] width 108 height 38
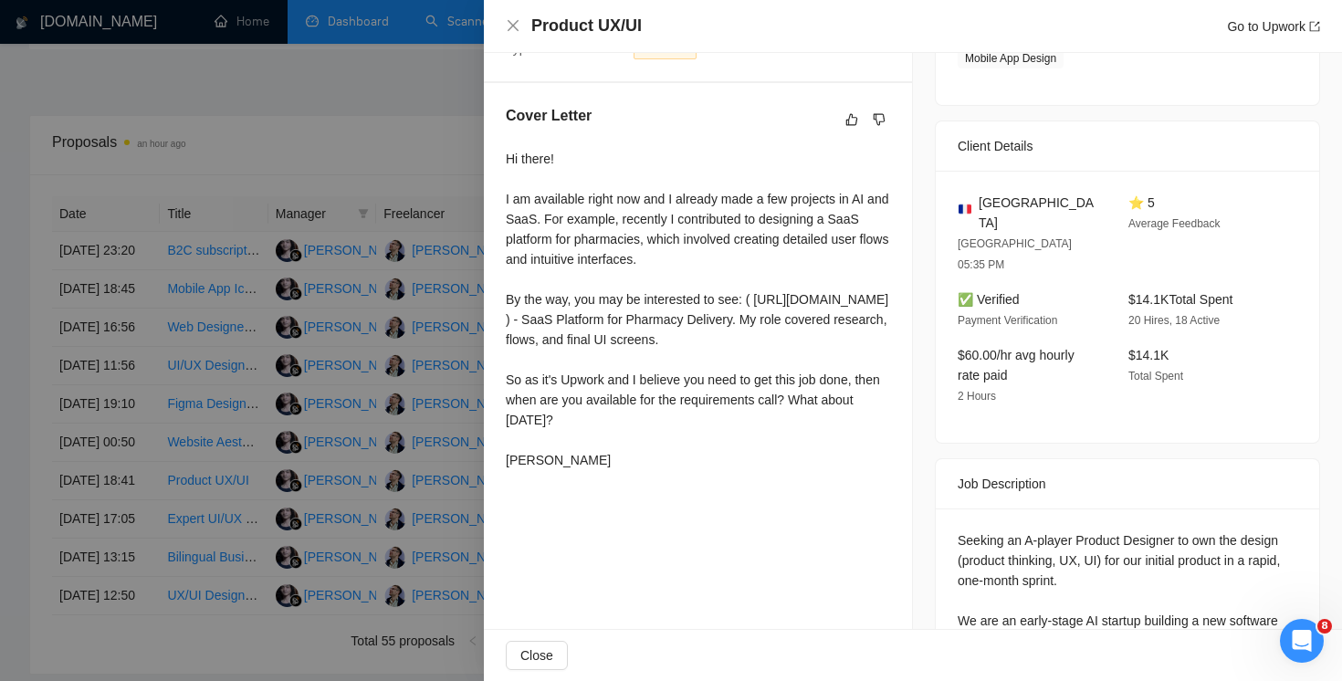
scroll to position [0, 0]
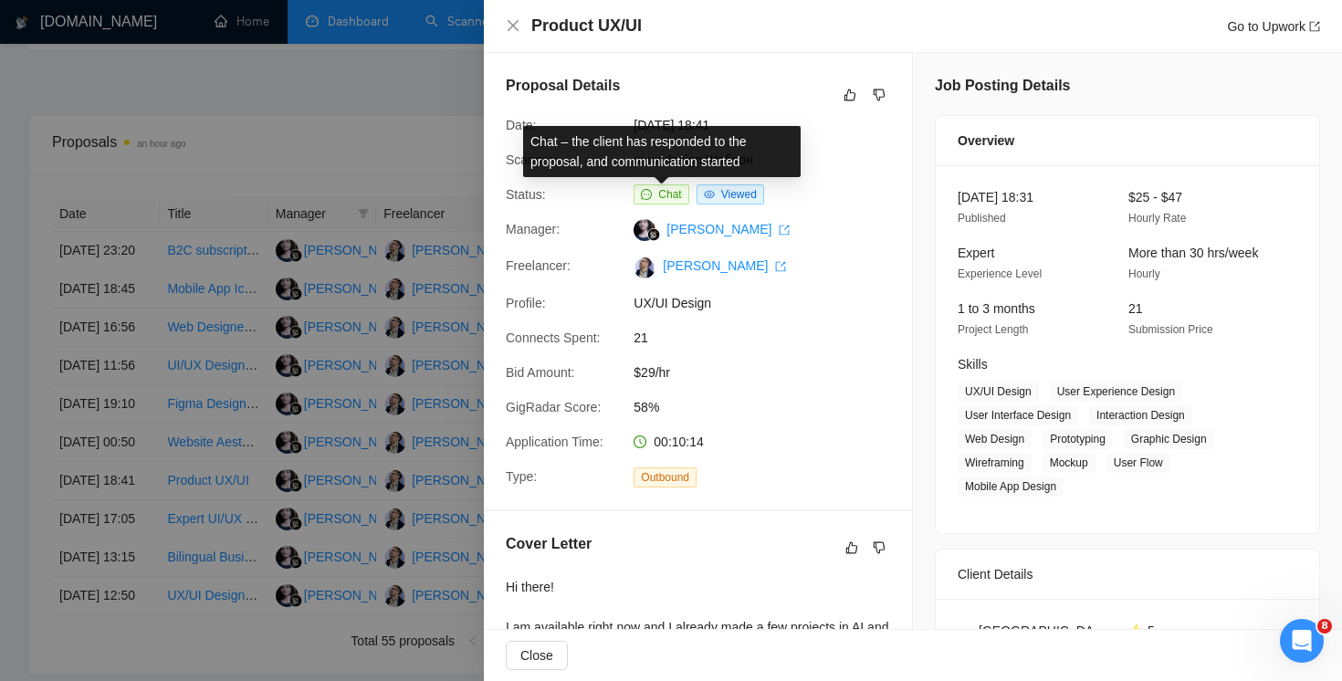
click at [668, 196] on span "Chat" at bounding box center [669, 194] width 23 height 13
click at [671, 199] on span "Chat" at bounding box center [669, 194] width 23 height 13
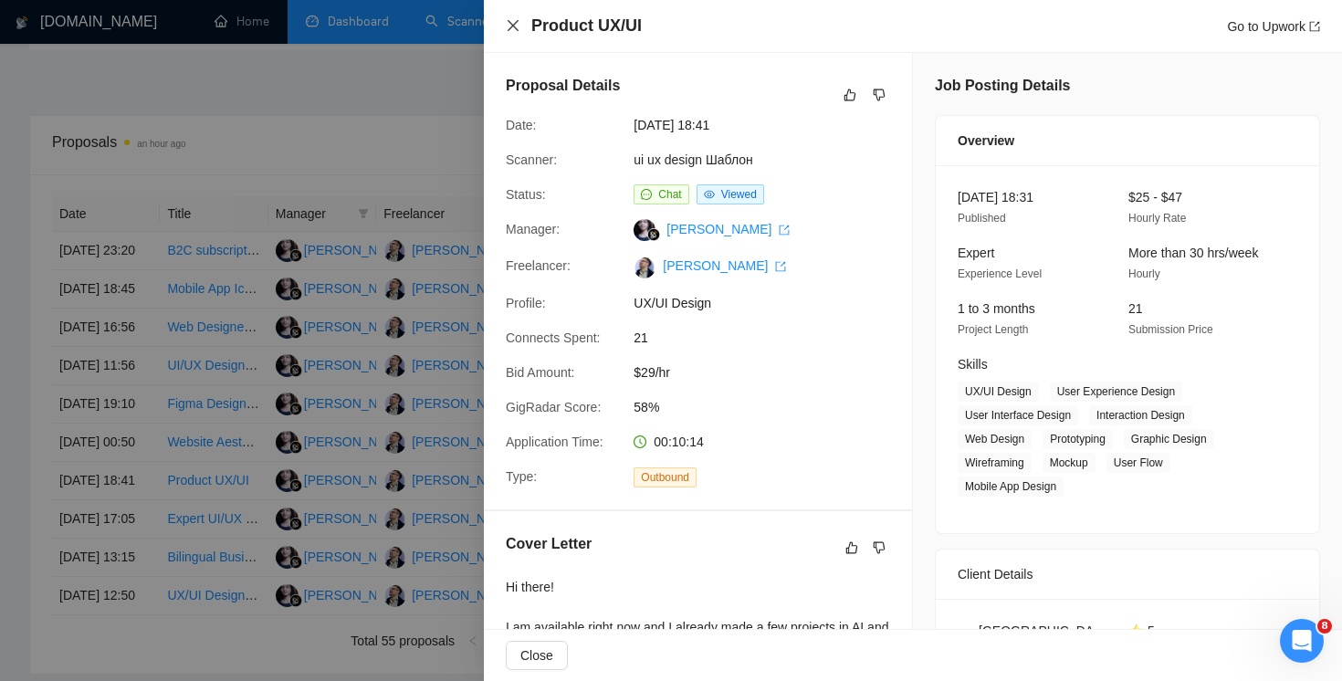
click at [517, 21] on icon "close" at bounding box center [513, 25] width 11 height 11
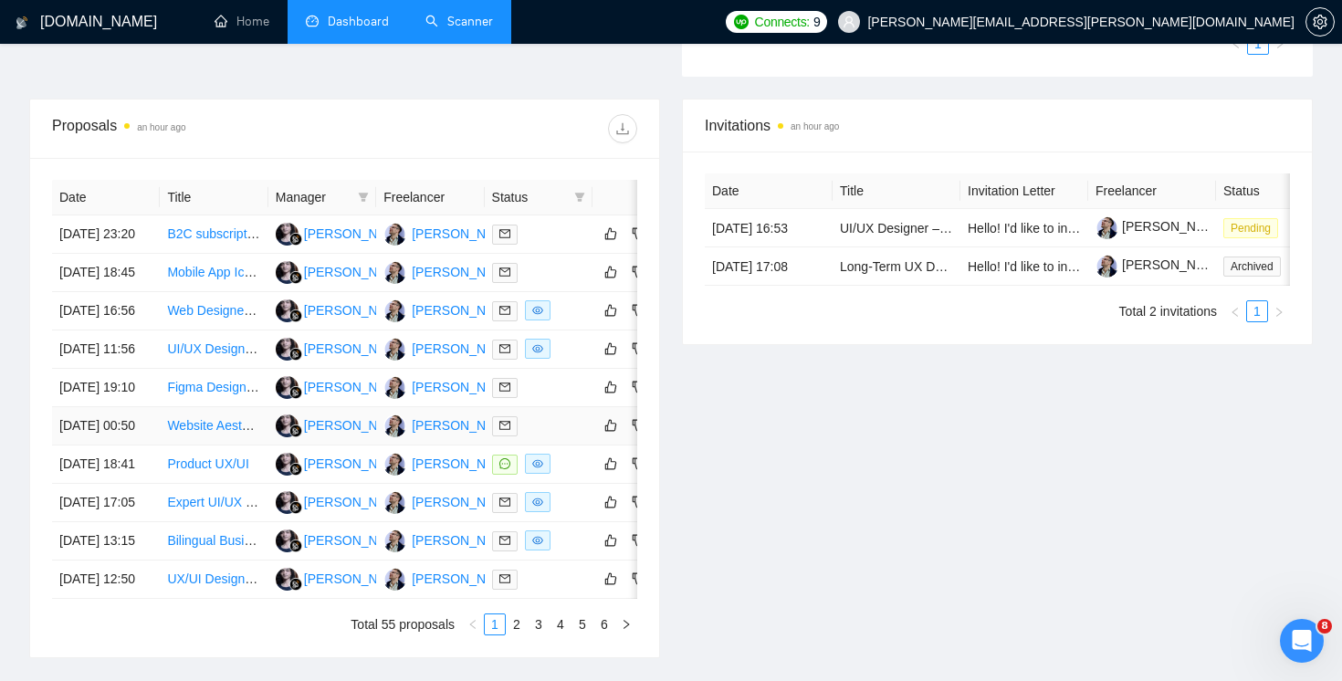
scroll to position [574, 0]
click at [579, 477] on div at bounding box center [538, 466] width 93 height 21
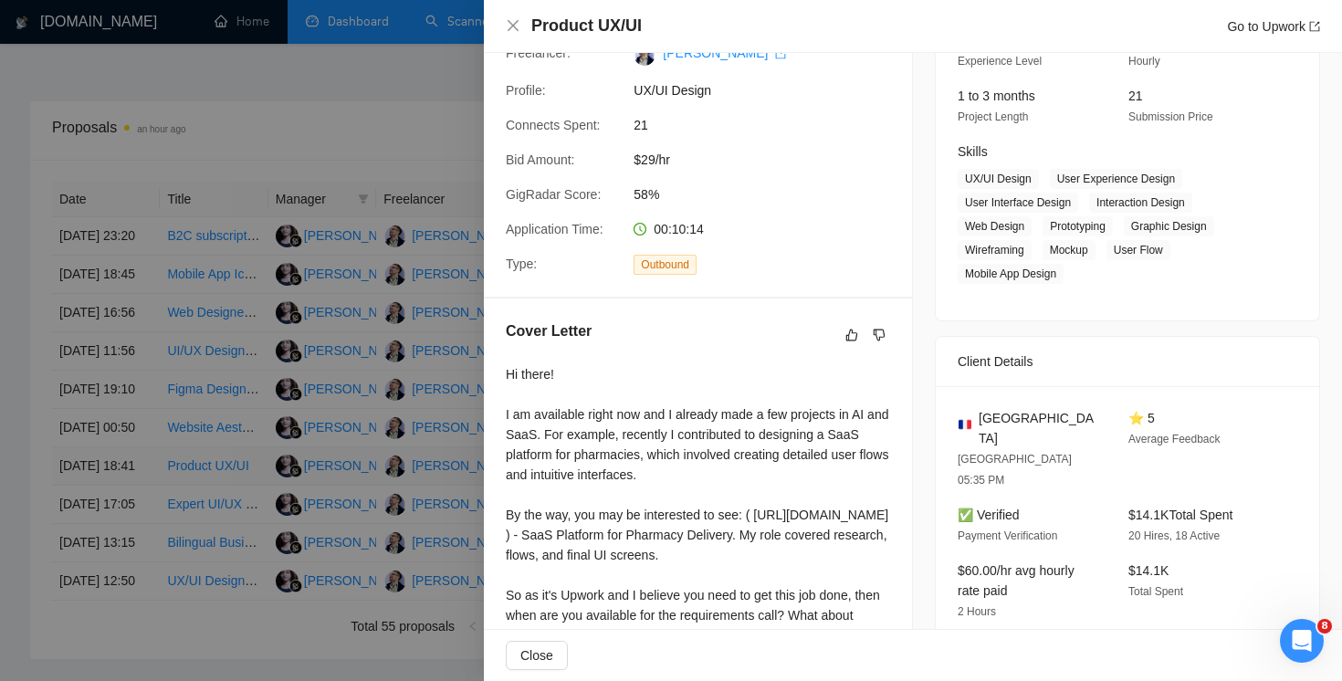
scroll to position [290, 0]
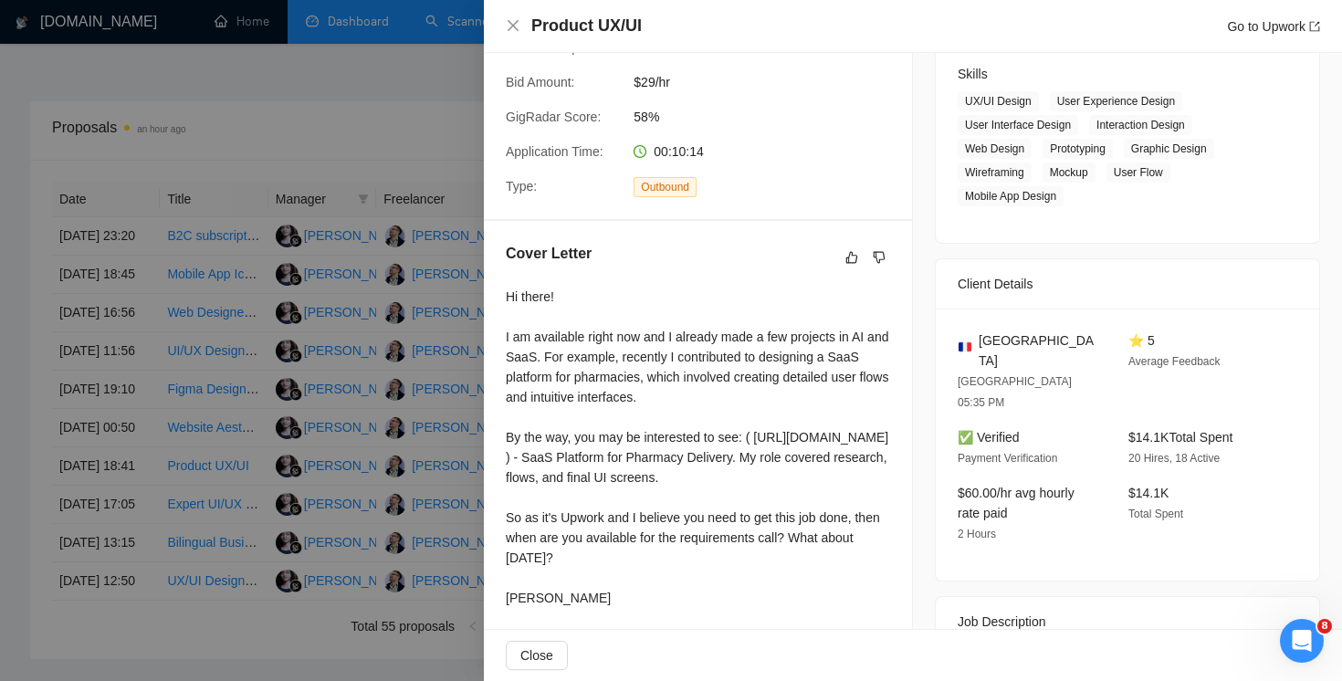
click at [512, 7] on div "Product UX/UI Go to Upwork" at bounding box center [913, 26] width 858 height 53
click at [509, 16] on div "Product UX/UI Go to Upwork" at bounding box center [913, 26] width 815 height 23
click at [514, 29] on icon "close" at bounding box center [513, 25] width 15 height 15
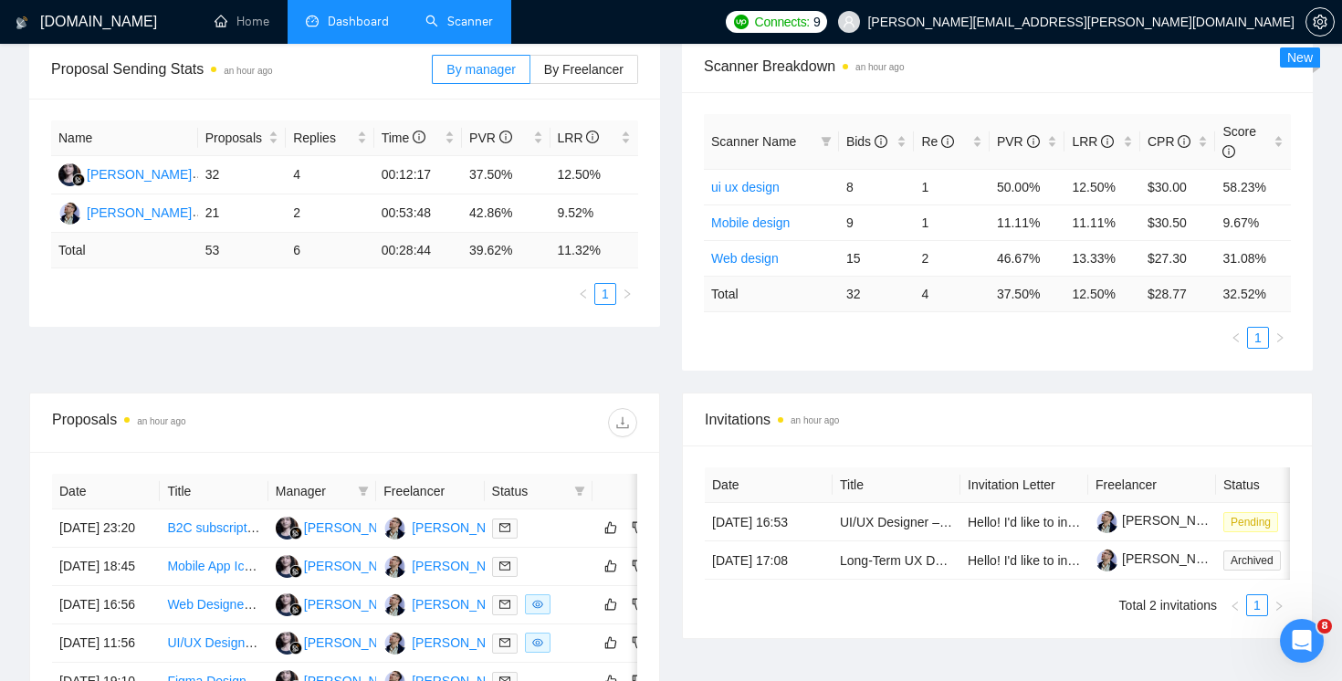
scroll to position [0, 0]
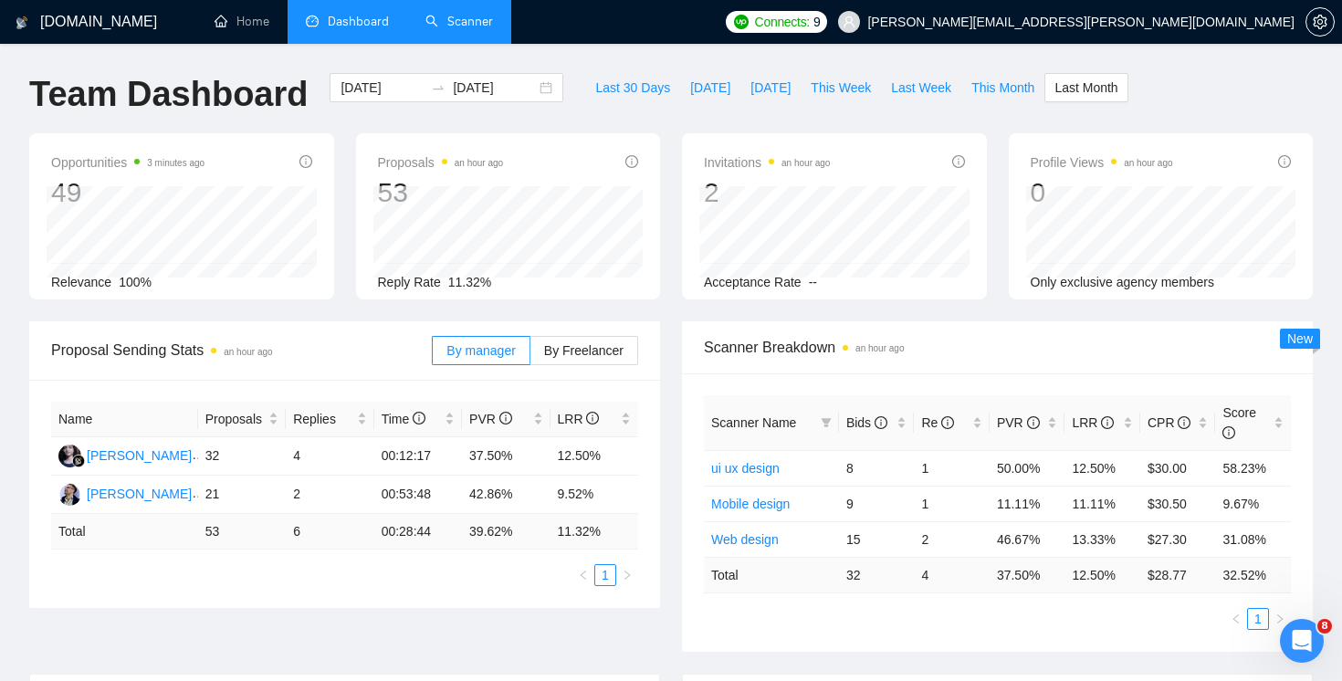
click at [470, 14] on link "Scanner" at bounding box center [460, 22] width 68 height 16
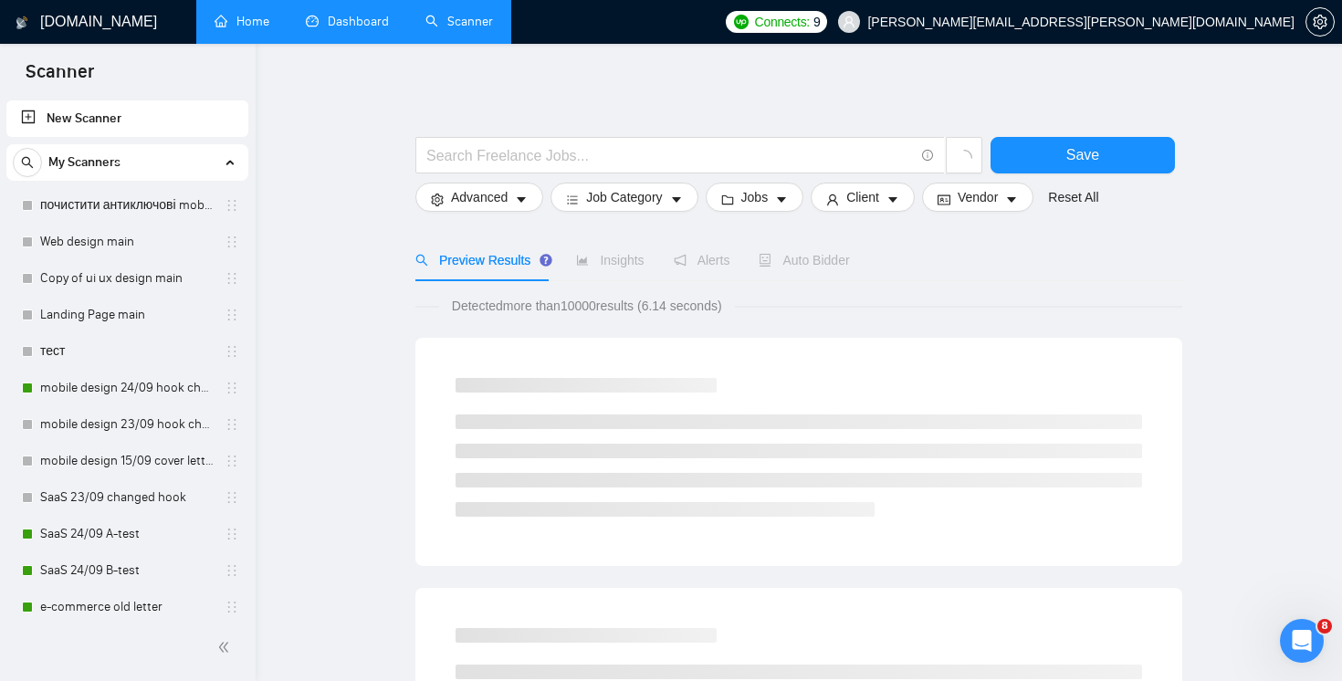
click at [245, 18] on link "Home" at bounding box center [242, 22] width 55 height 16
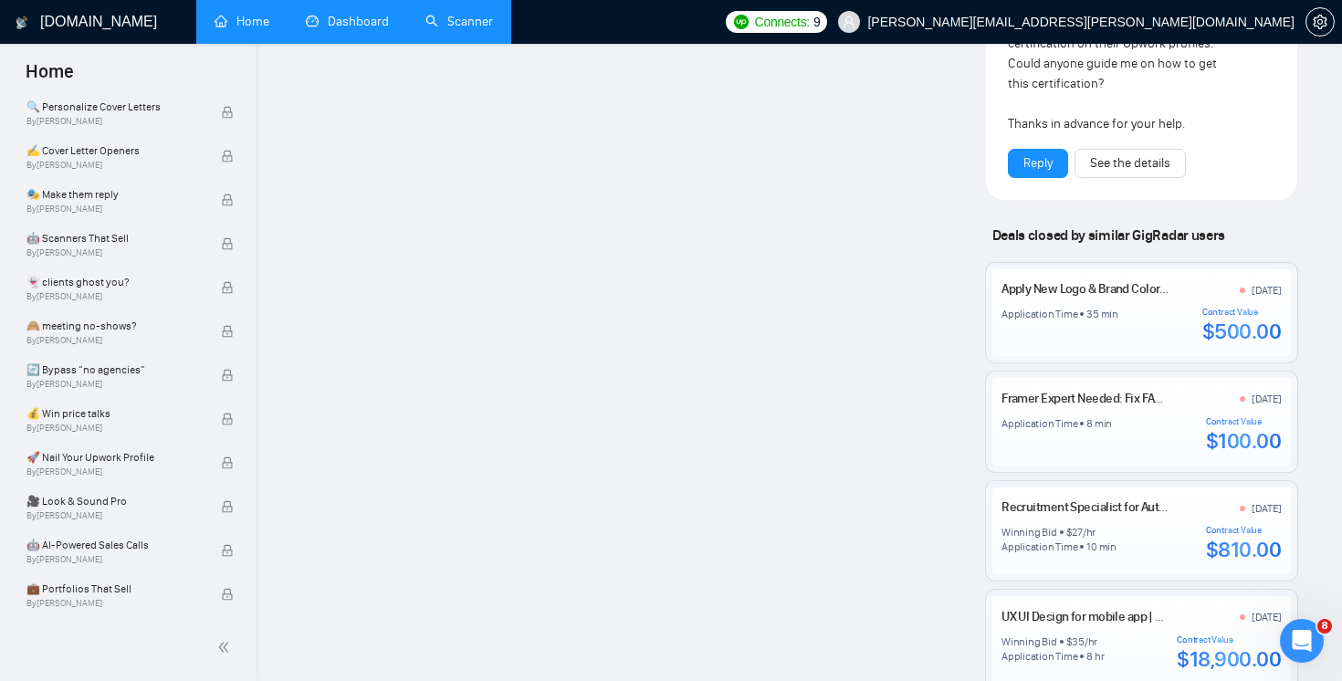
scroll to position [1890, 0]
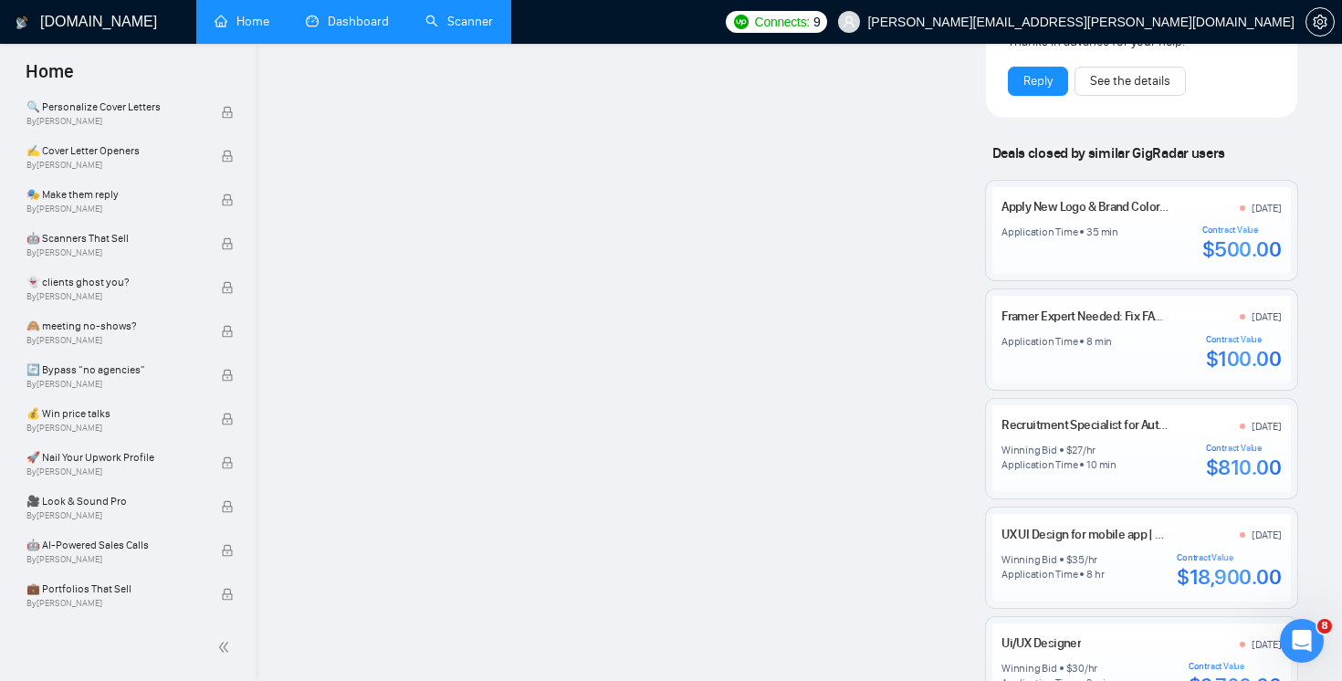
click at [1100, 341] on div "Application Time 8 min Contract Value $100.00" at bounding box center [1141, 353] width 279 height 38
click at [1050, 290] on div "Framer Expert Needed: Fix FAQ Accordion & Service List on Handyman Website Temp…" at bounding box center [1085, 253] width 243 height 79
click at [1152, 334] on div "Application Time 8 min Contract Value $100.00" at bounding box center [1141, 353] width 279 height 38
click at [1095, 443] on div "Winning Bid $ 27 /hr" at bounding box center [1059, 450] width 115 height 15
click at [1105, 553] on div "Winning Bid $ 35 /hr Application Time 8 hr Contract Value $18,900.00" at bounding box center [1141, 572] width 279 height 38
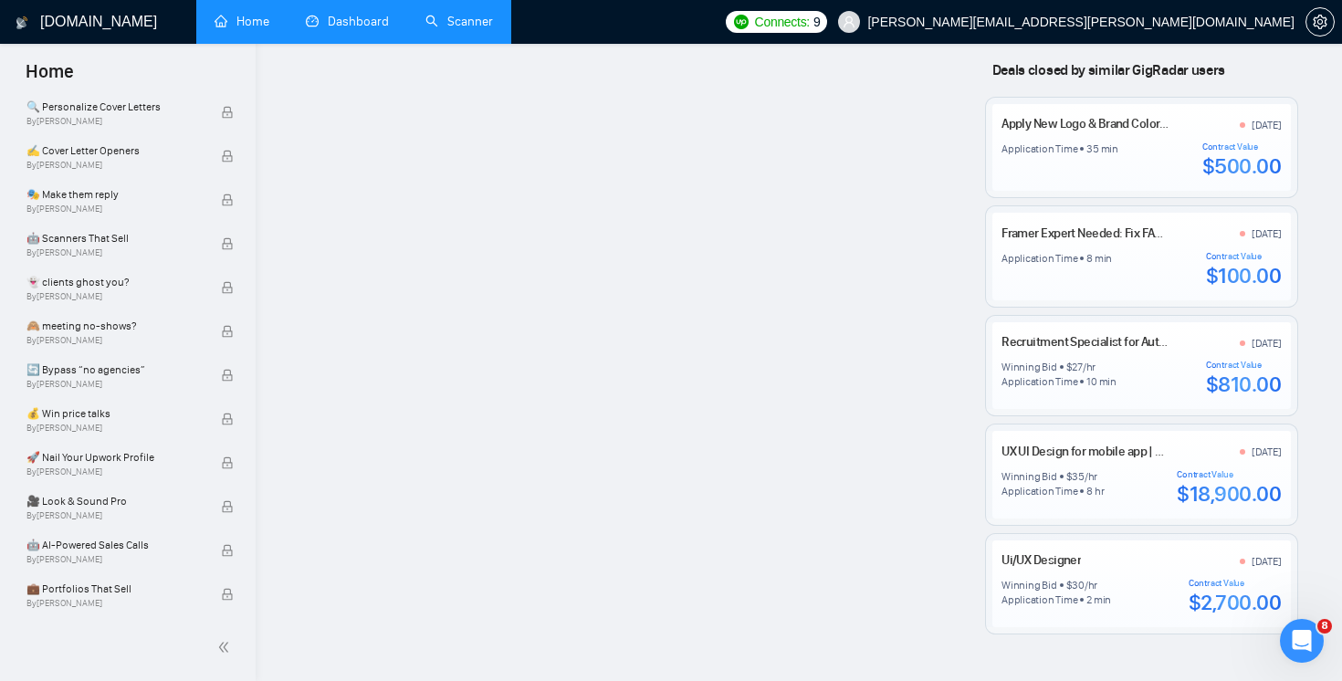
scroll to position [2042, 0]
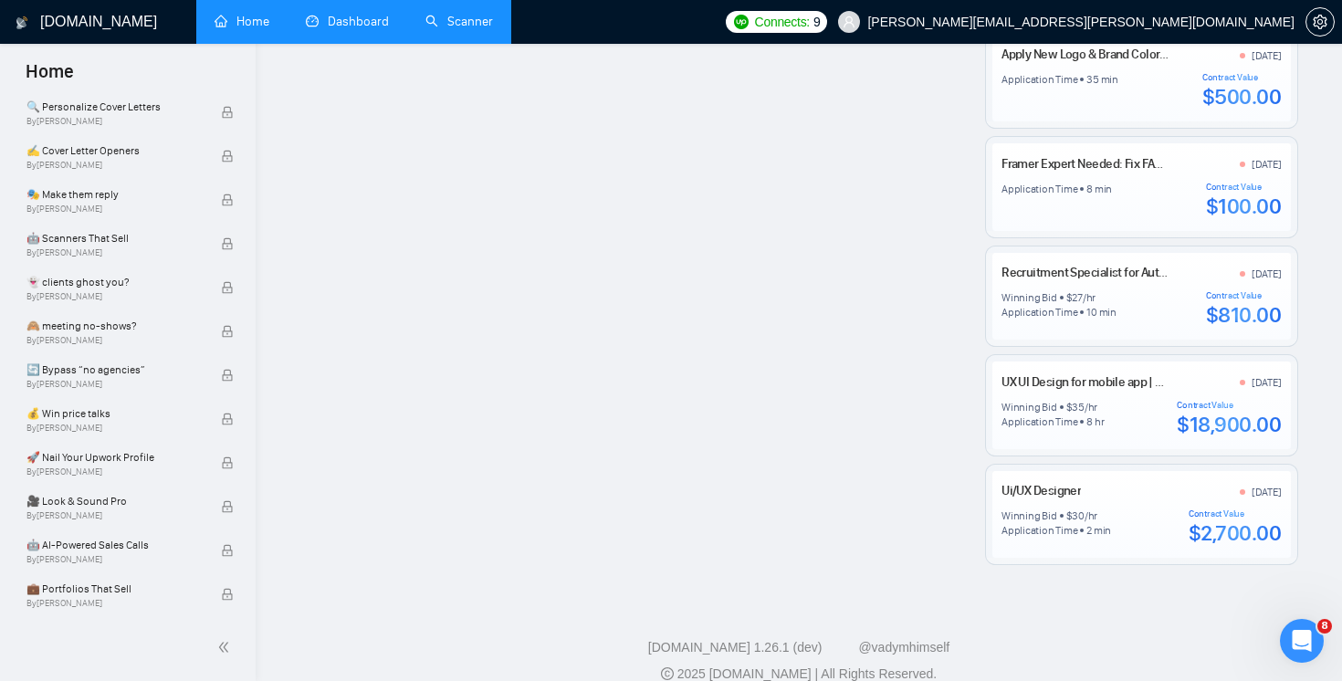
click at [1125, 516] on div "Winning Bid $ 30 /hr Application Time 2 min Contract Value $2,700.00" at bounding box center [1141, 528] width 279 height 38
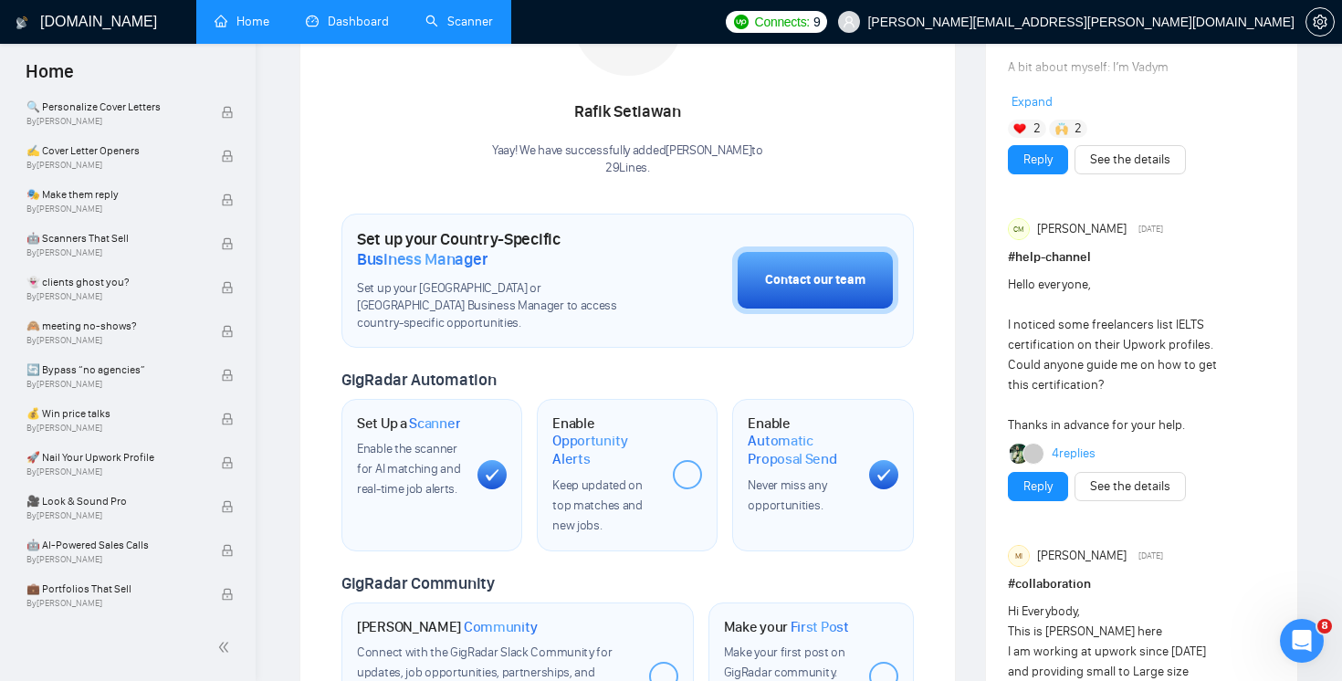
scroll to position [0, 0]
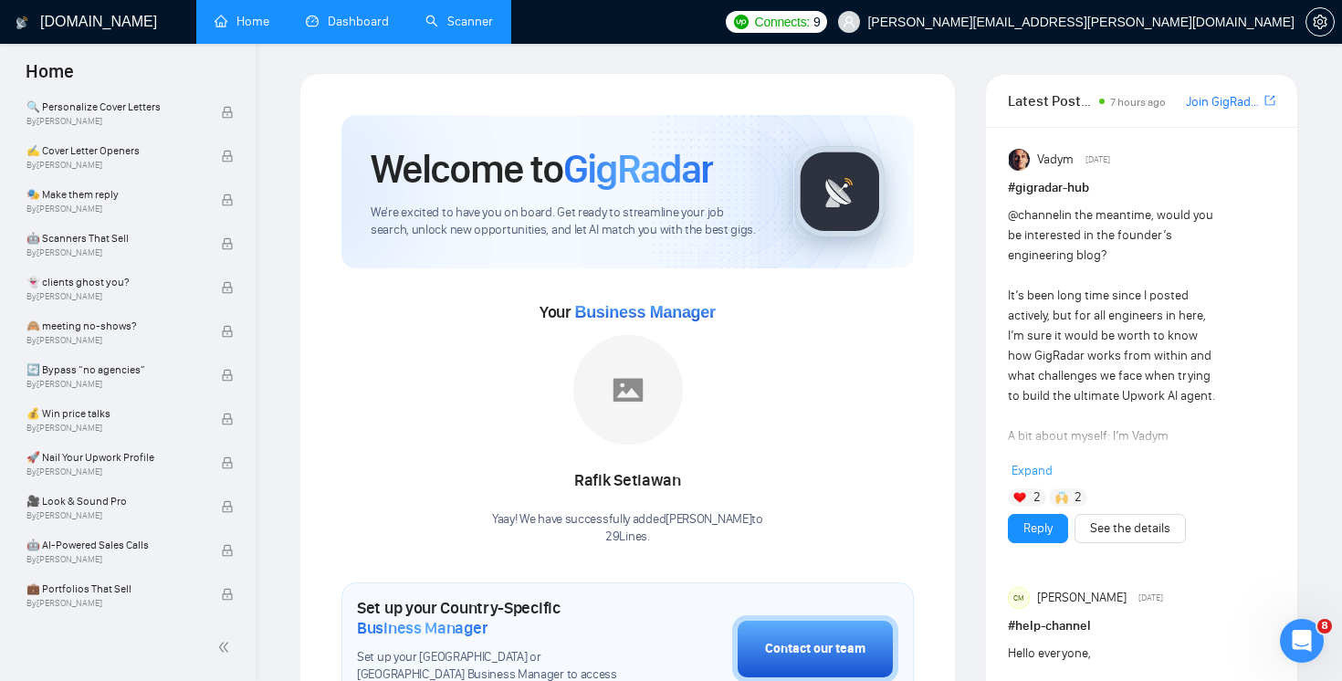
click at [363, 23] on link "Dashboard" at bounding box center [347, 22] width 83 height 16
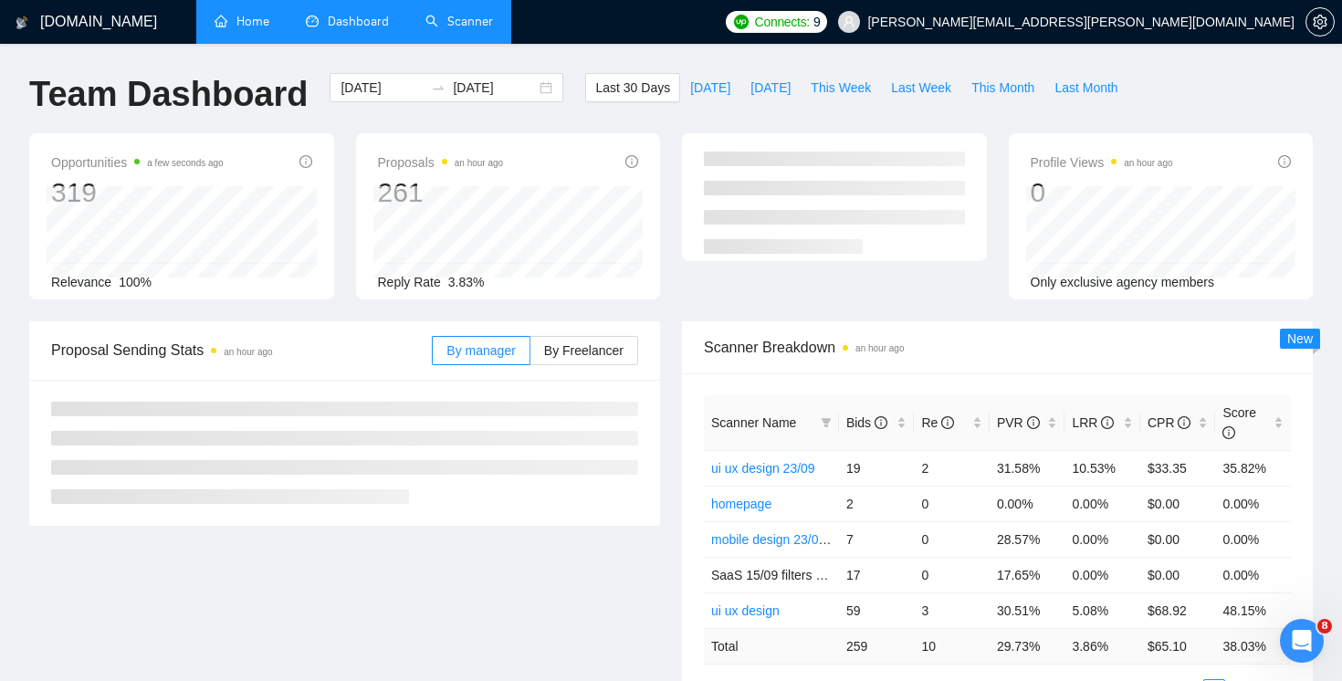
click at [462, 29] on link "Scanner" at bounding box center [460, 22] width 68 height 16
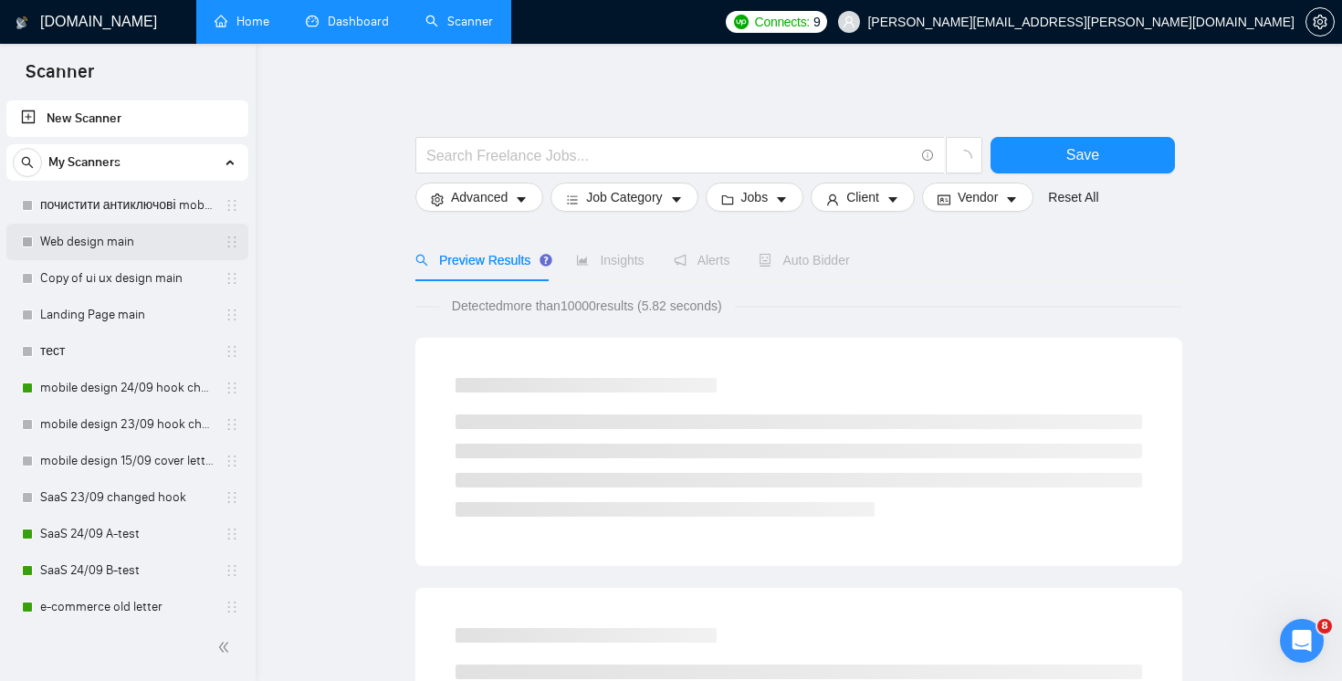
click at [132, 229] on link "Web design main" at bounding box center [127, 242] width 174 height 37
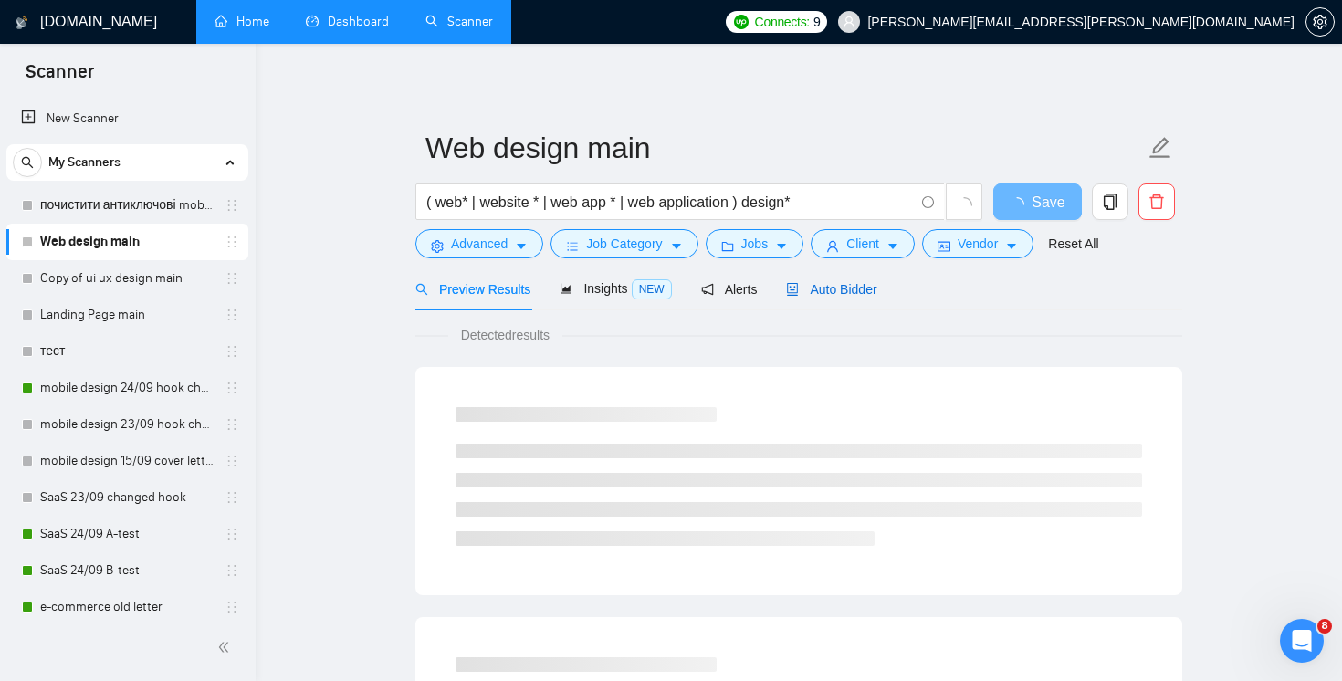
click at [852, 284] on span "Auto Bidder" at bounding box center [831, 289] width 90 height 15
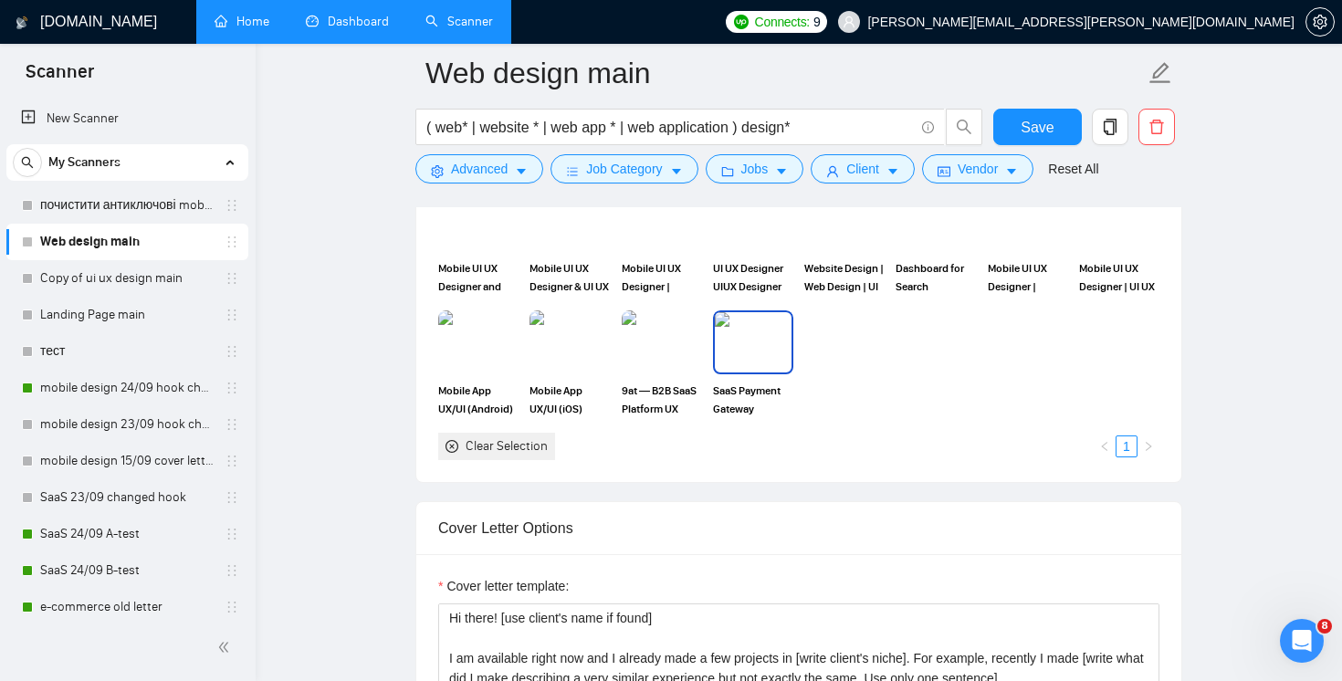
scroll to position [1704, 0]
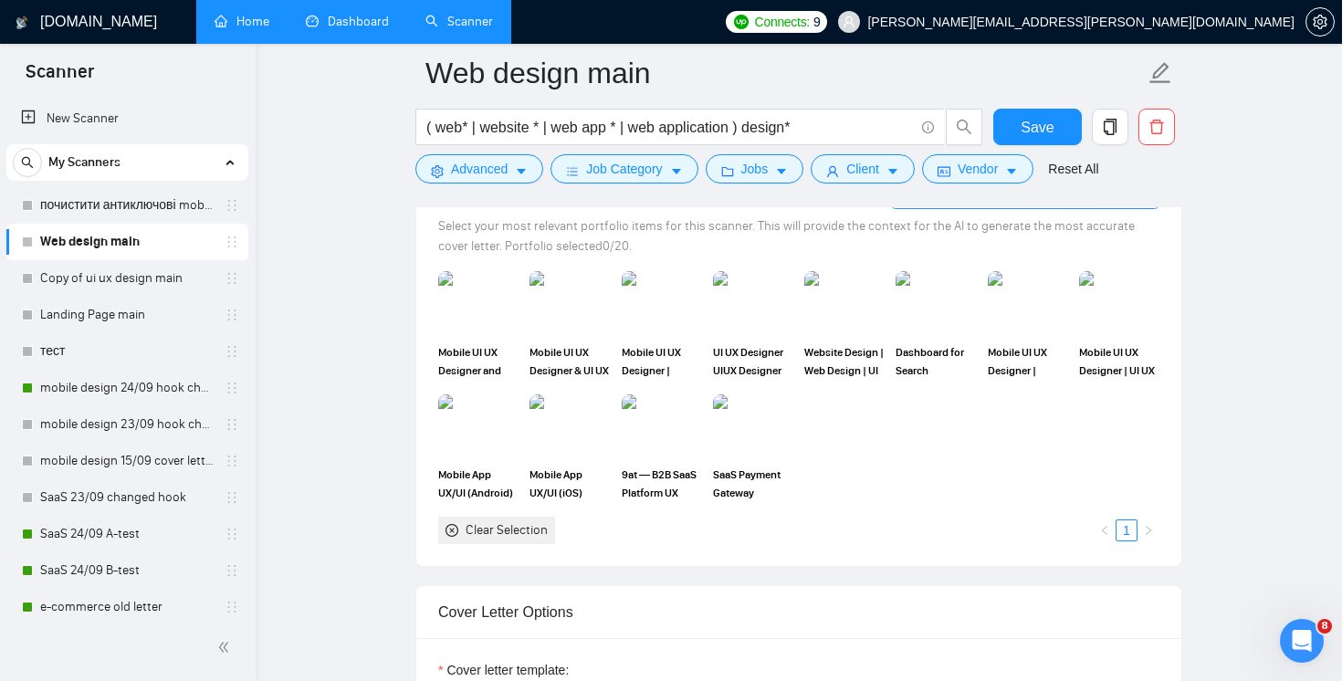
click at [367, 26] on link "Dashboard" at bounding box center [347, 22] width 83 height 16
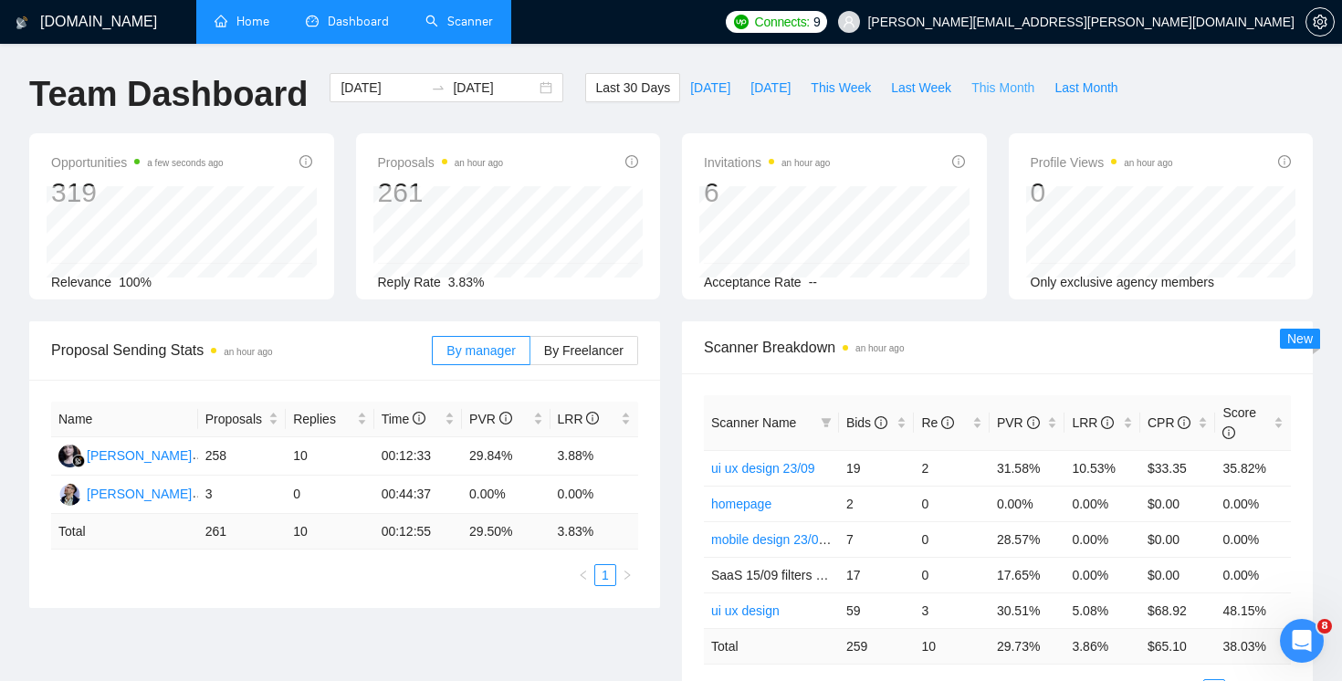
click at [999, 97] on span "This Month" at bounding box center [1003, 88] width 63 height 20
type input "[DATE]"
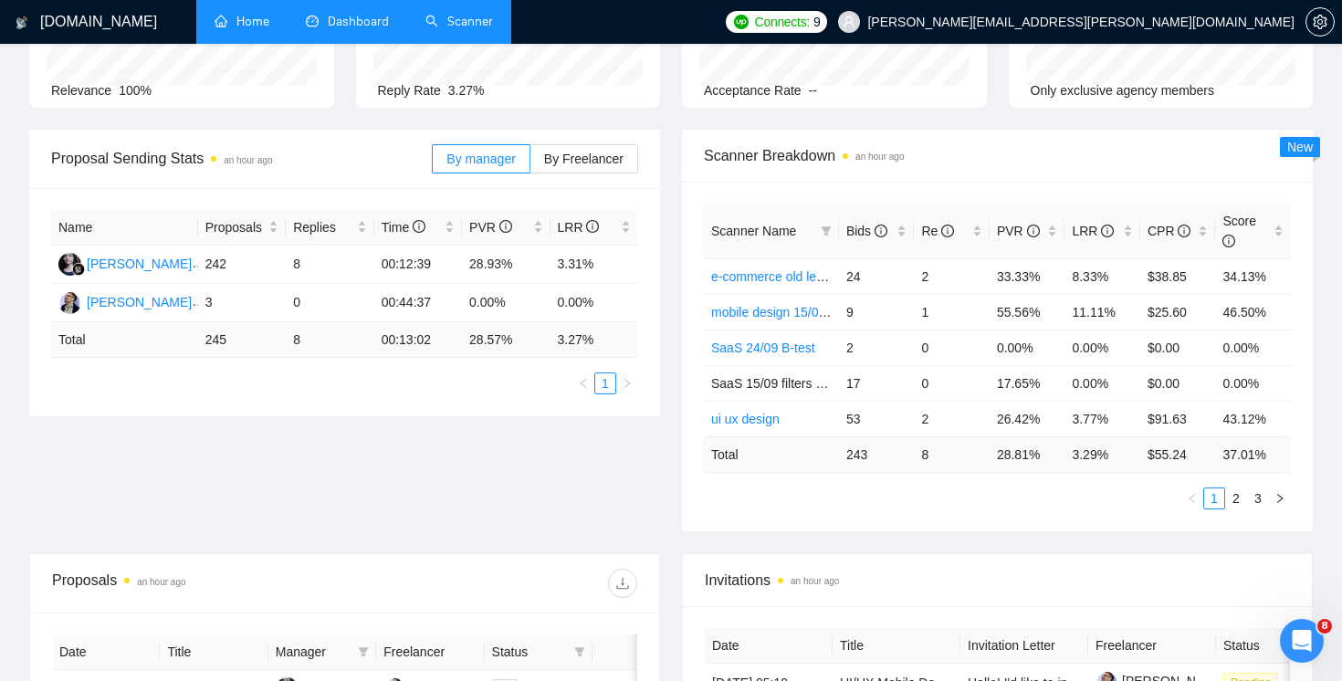
scroll to position [249, 0]
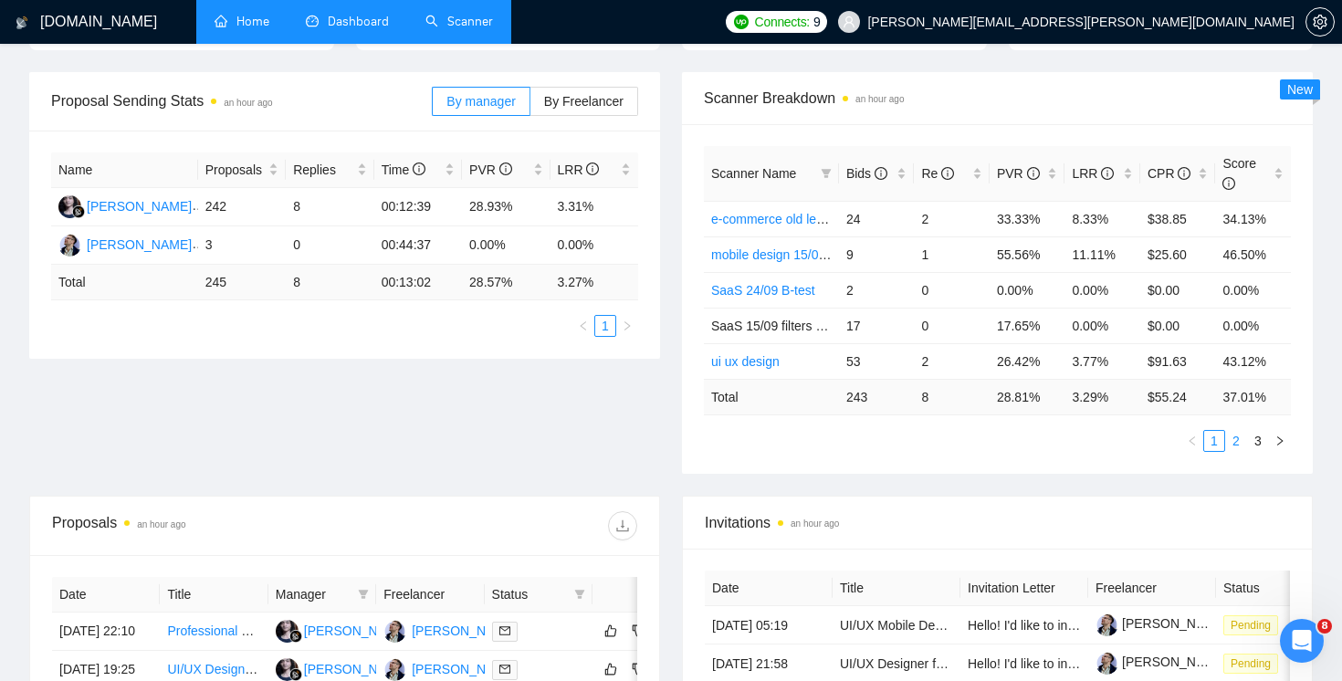
click at [1236, 446] on link "2" at bounding box center [1236, 441] width 20 height 20
click at [1255, 441] on link "3" at bounding box center [1258, 441] width 20 height 20
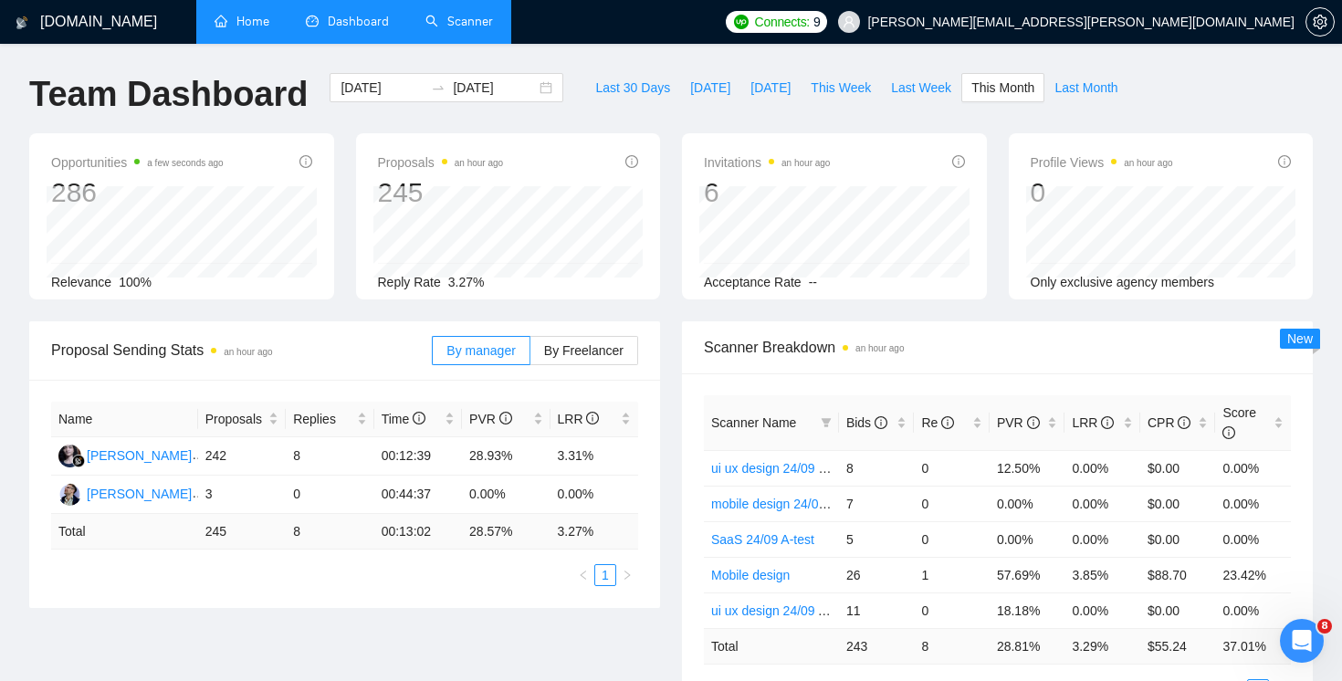
click at [464, 16] on link "Scanner" at bounding box center [460, 22] width 68 height 16
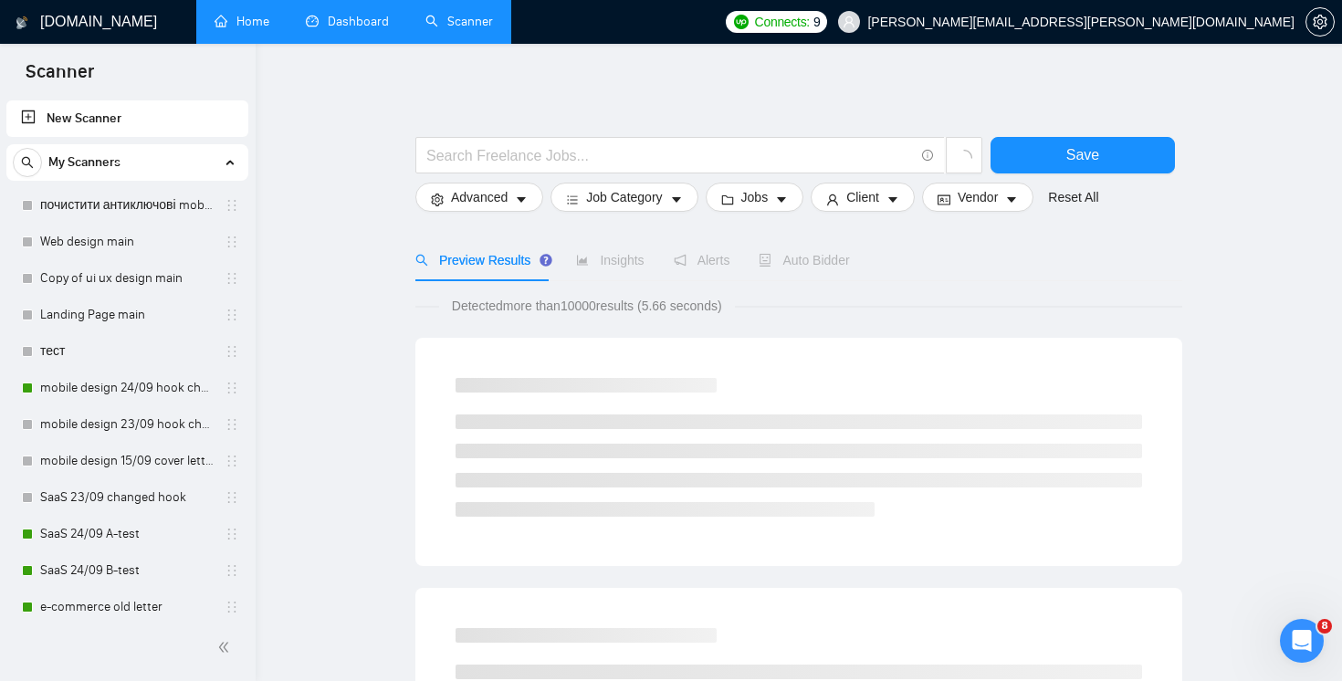
click at [258, 28] on link "Home" at bounding box center [242, 22] width 55 height 16
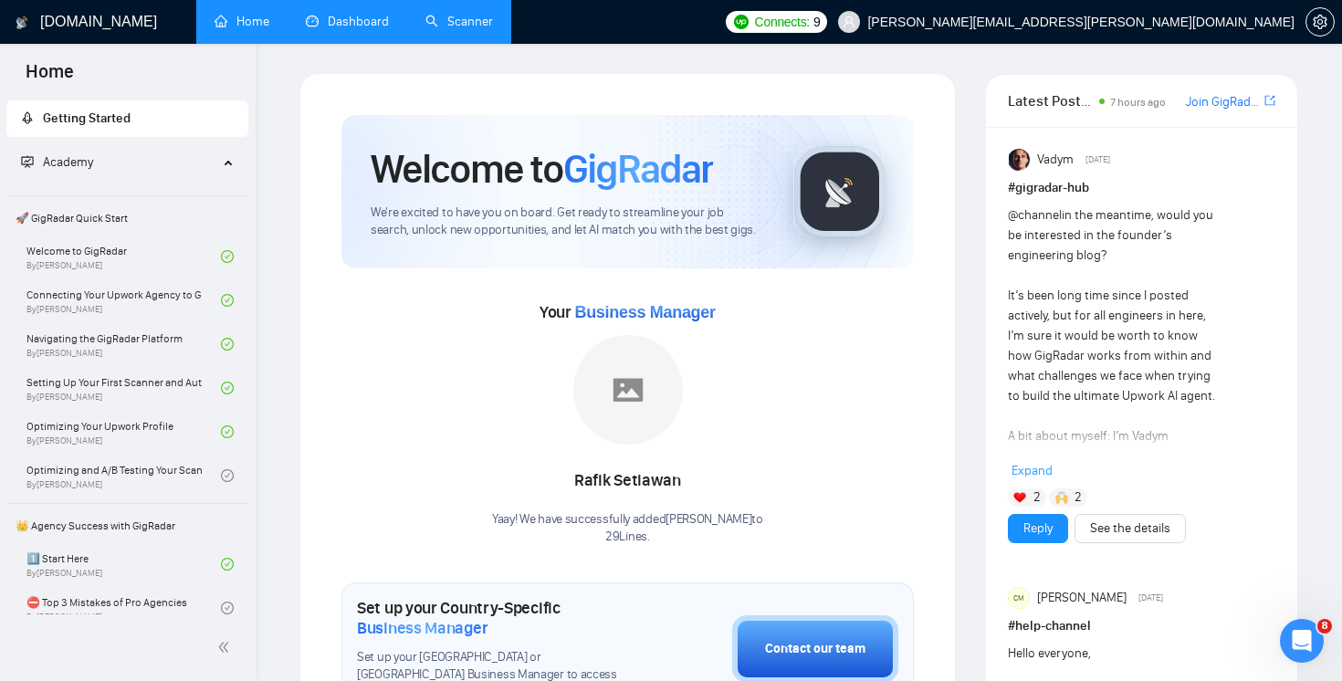
click at [343, 29] on link "Dashboard" at bounding box center [347, 22] width 83 height 16
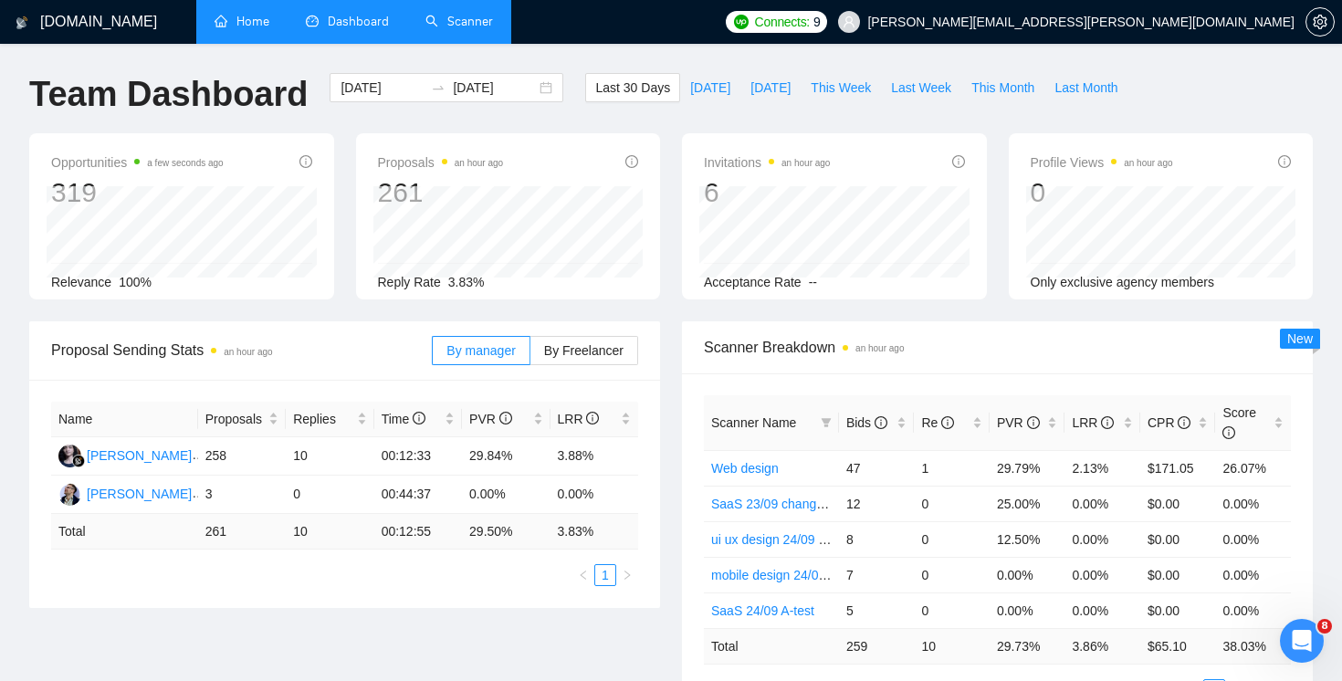
click at [426, 14] on link "Scanner" at bounding box center [460, 22] width 68 height 16
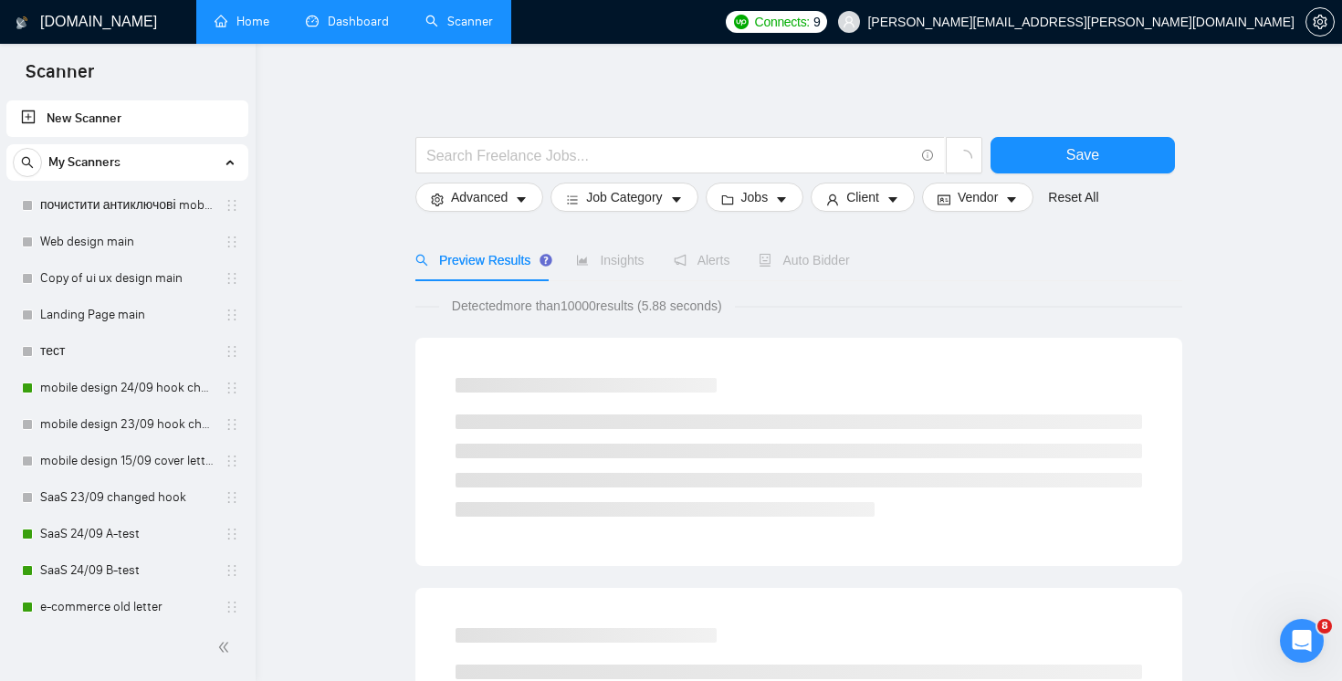
click at [334, 29] on link "Dashboard" at bounding box center [347, 22] width 83 height 16
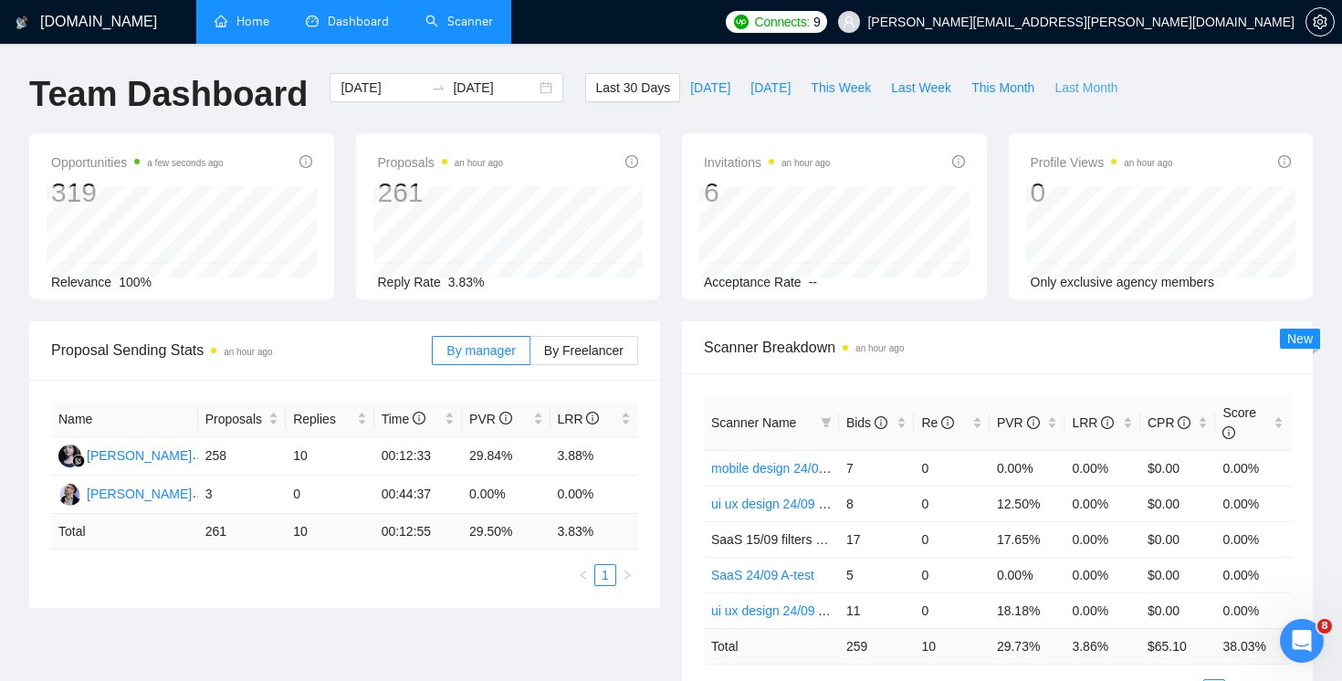
click at [1082, 91] on span "Last Month" at bounding box center [1086, 88] width 63 height 20
type input "[DATE]"
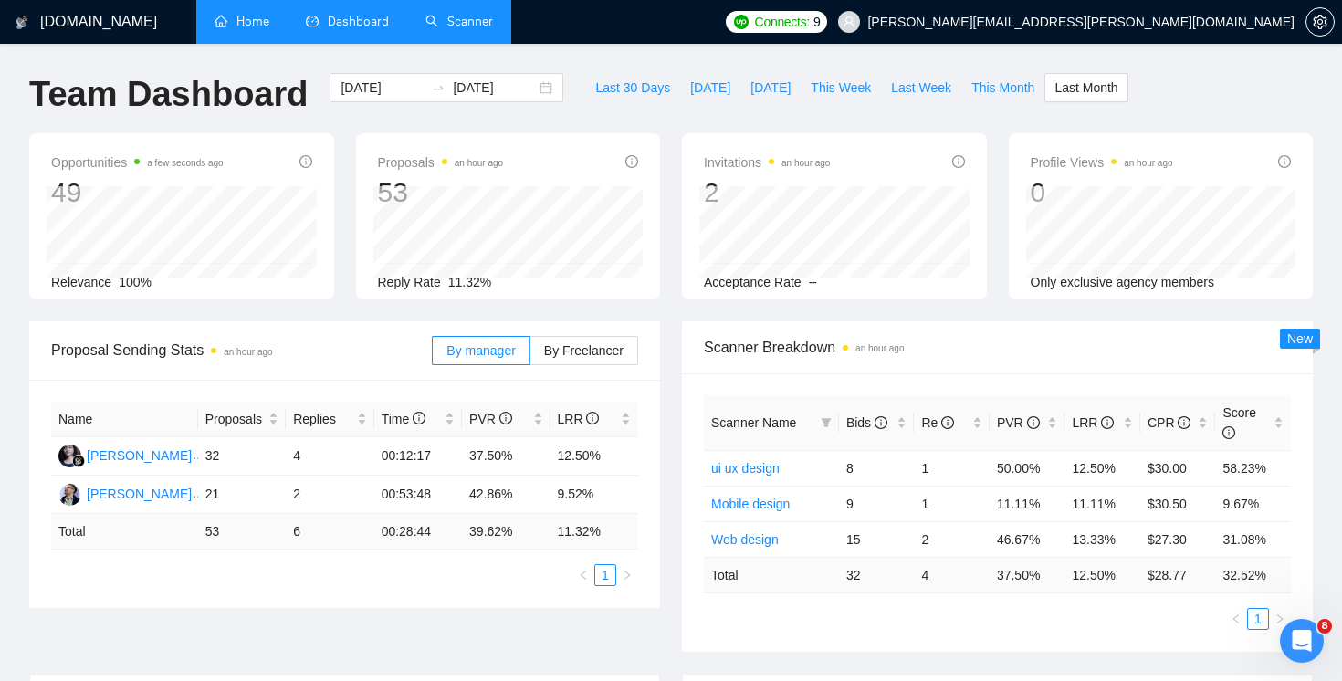
click at [252, 16] on link "Home" at bounding box center [242, 22] width 55 height 16
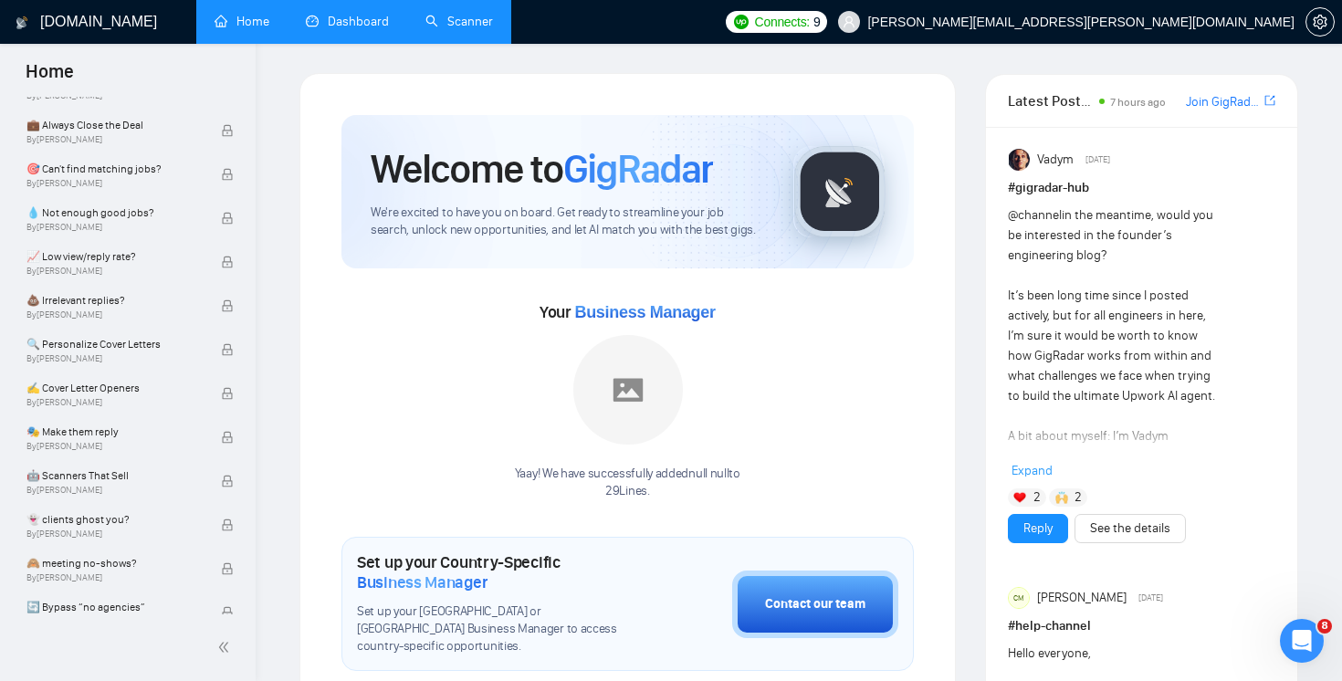
scroll to position [1153, 0]
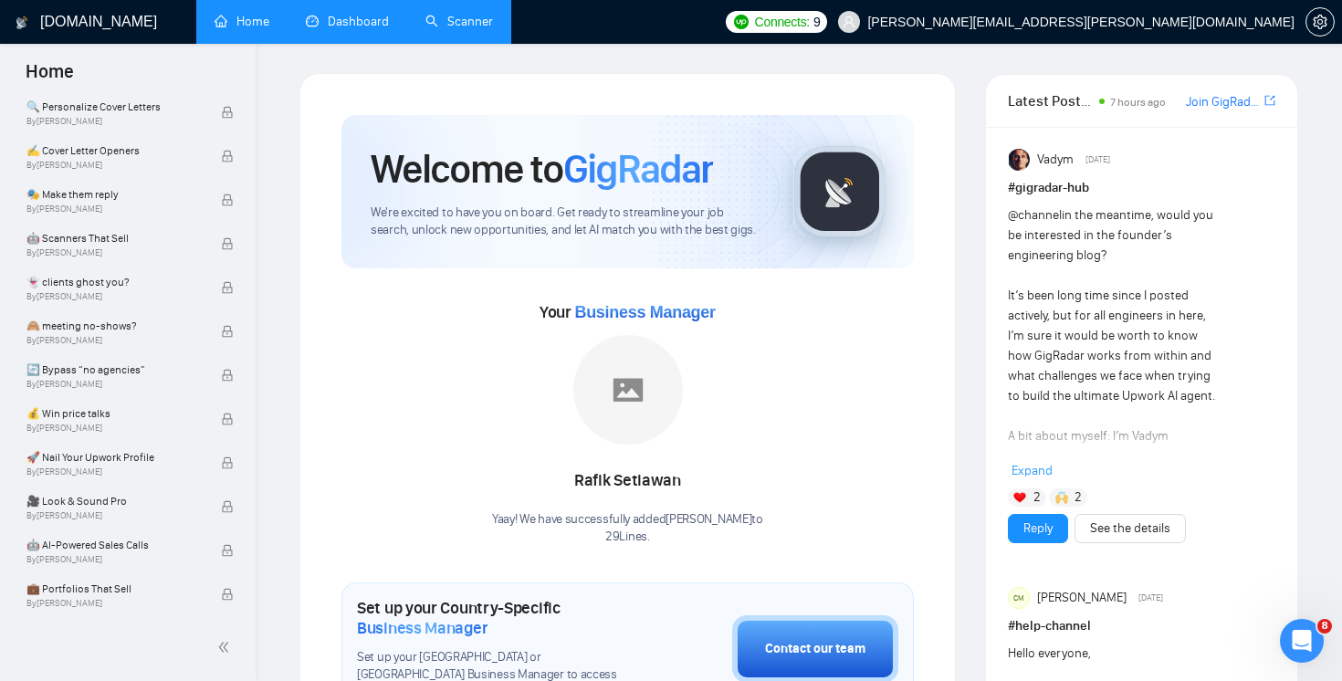
click at [457, 29] on link "Scanner" at bounding box center [460, 22] width 68 height 16
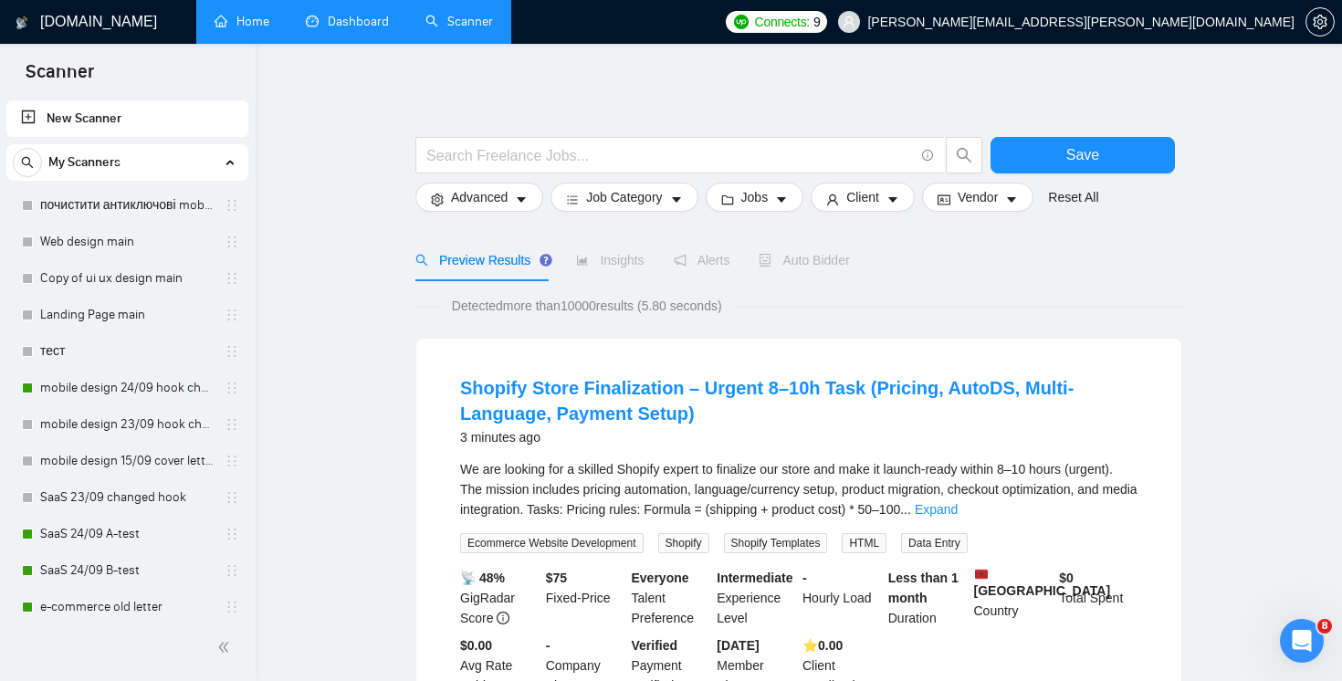
click at [348, 29] on link "Dashboard" at bounding box center [347, 22] width 83 height 16
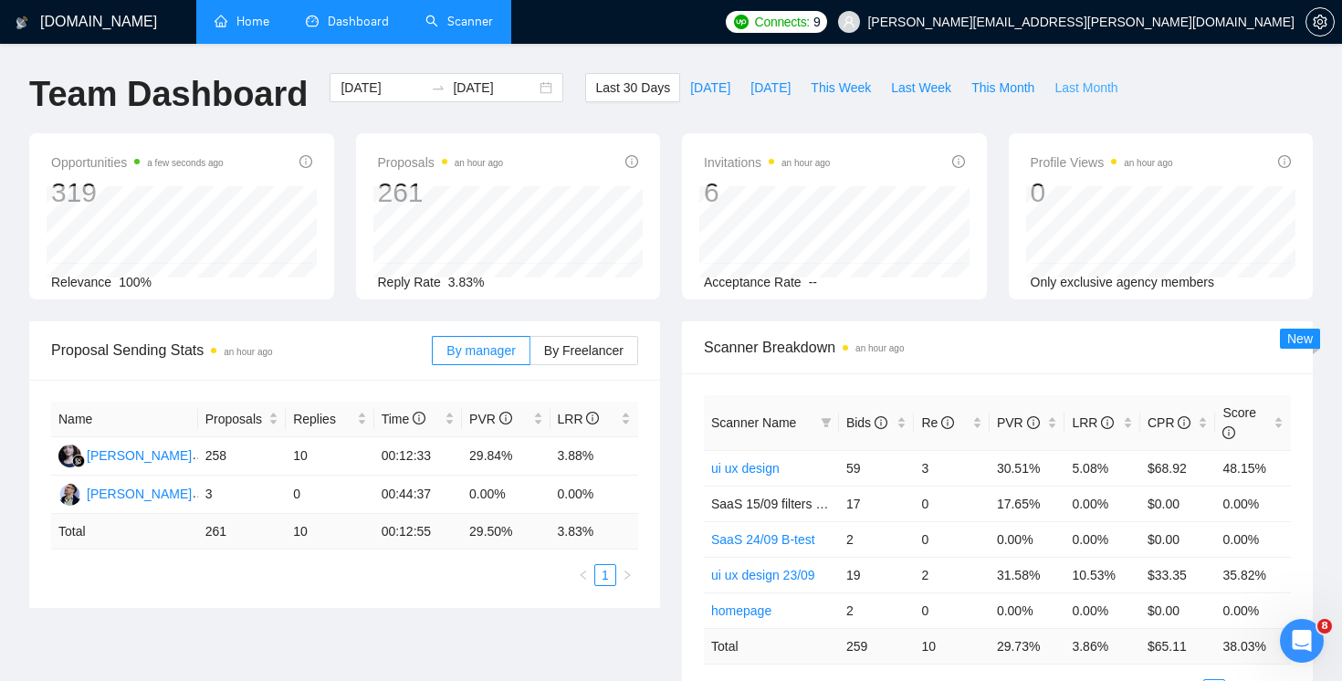
click at [1099, 75] on button "Last Month" at bounding box center [1086, 87] width 83 height 29
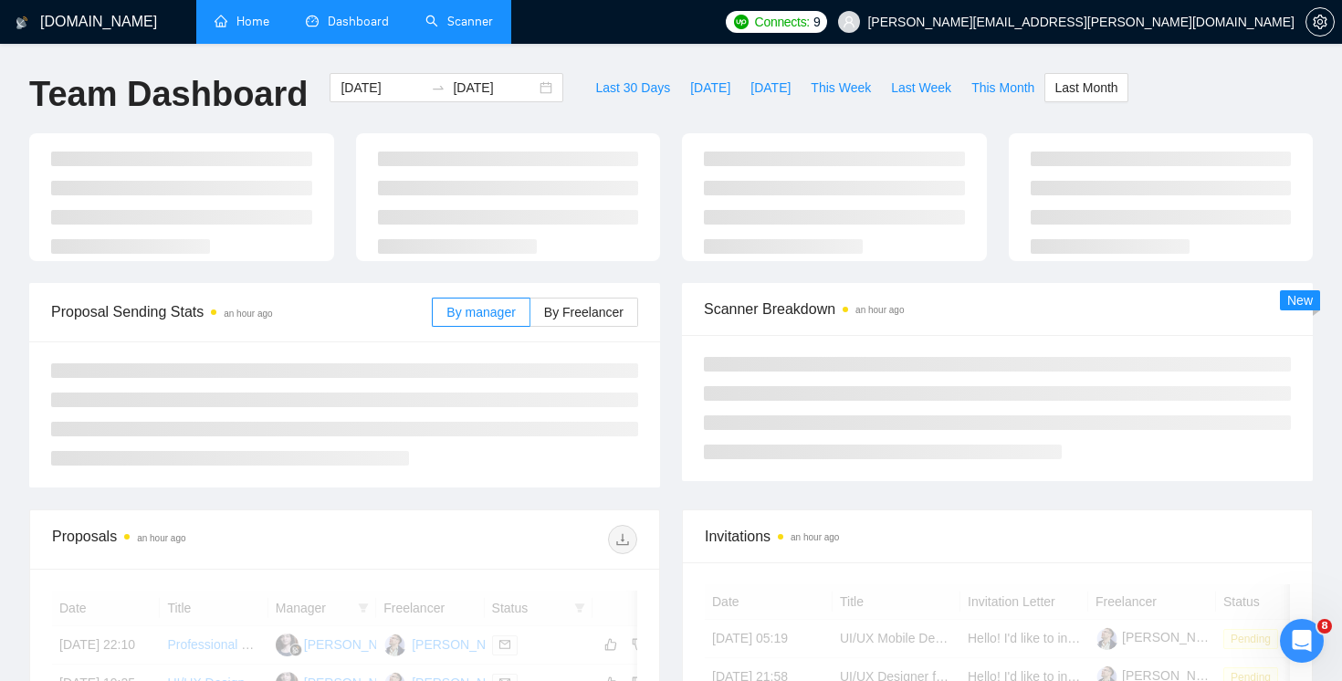
type input "[DATE]"
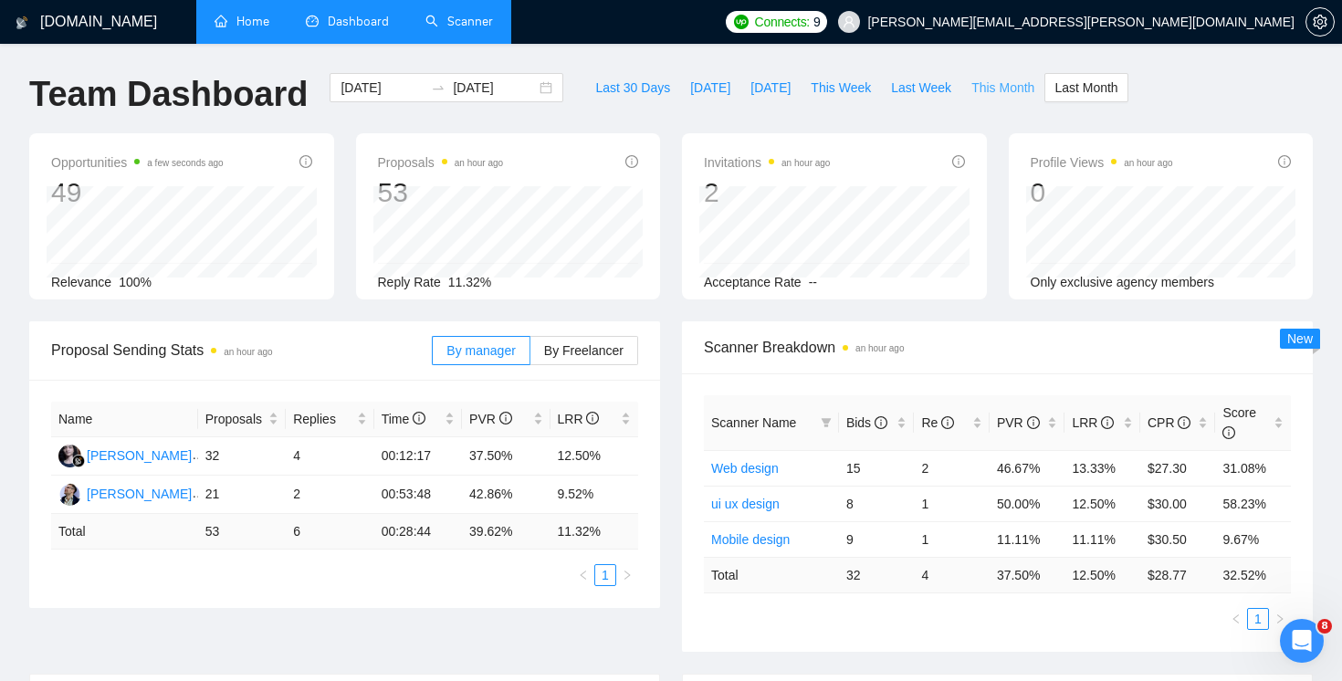
click at [999, 93] on span "This Month" at bounding box center [1003, 88] width 63 height 20
type input "[DATE]"
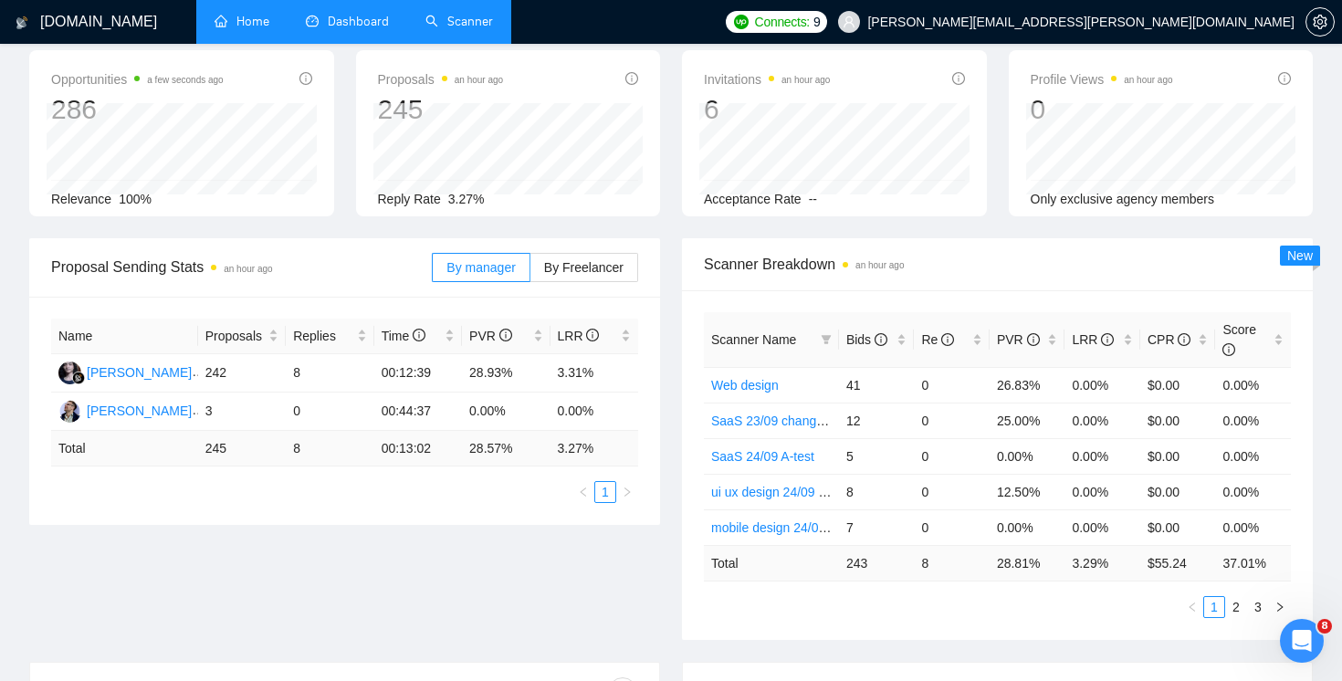
scroll to position [190, 0]
